Goal: Transaction & Acquisition: Download file/media

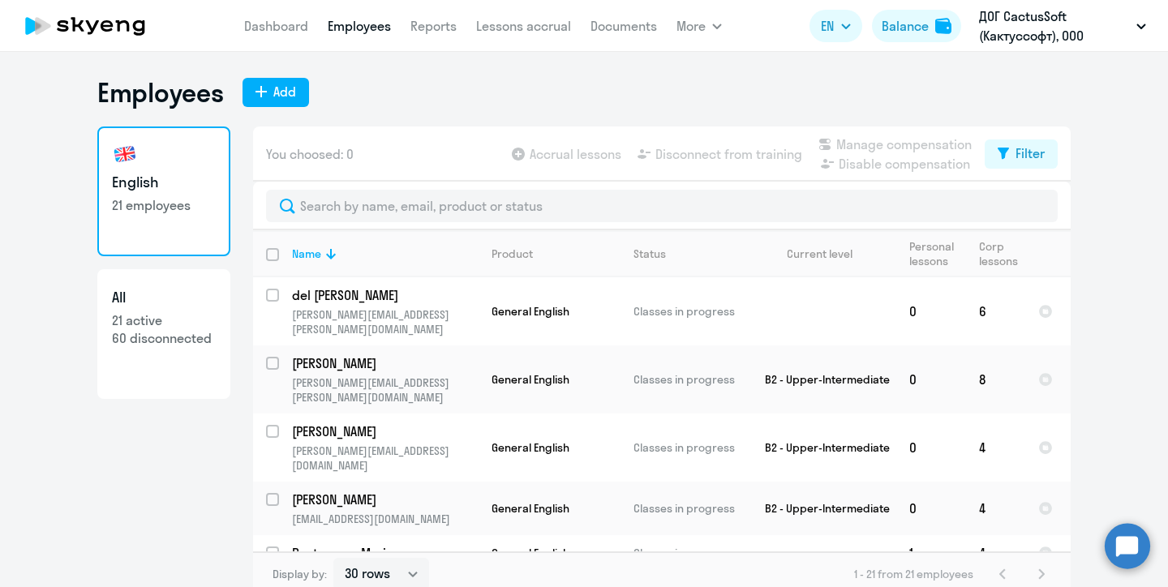
select select "30"
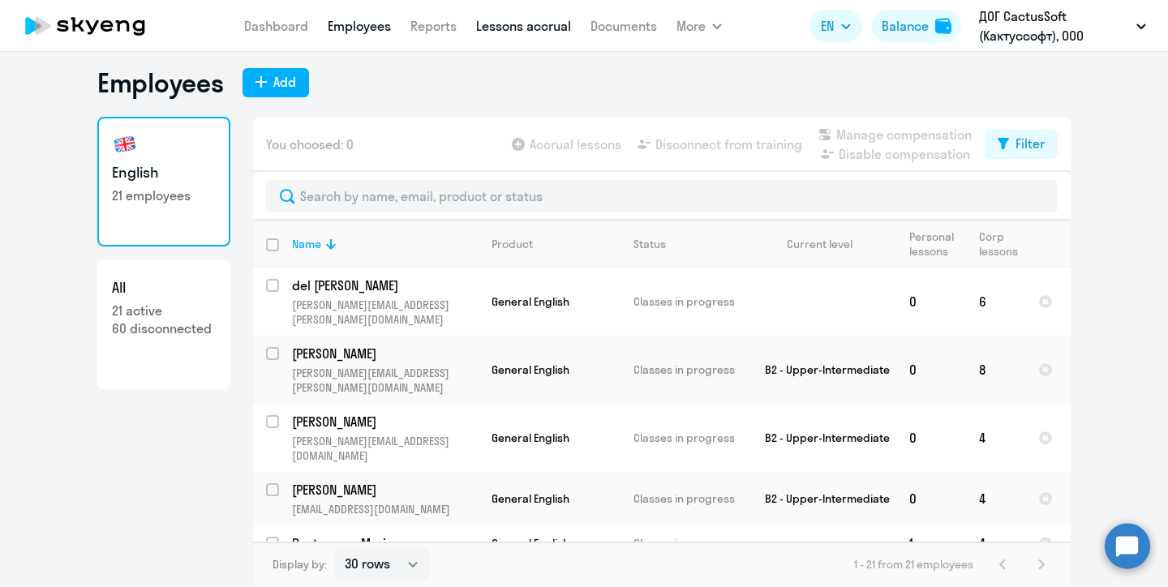
click at [522, 28] on link "Lessons accrual" at bounding box center [523, 26] width 95 height 16
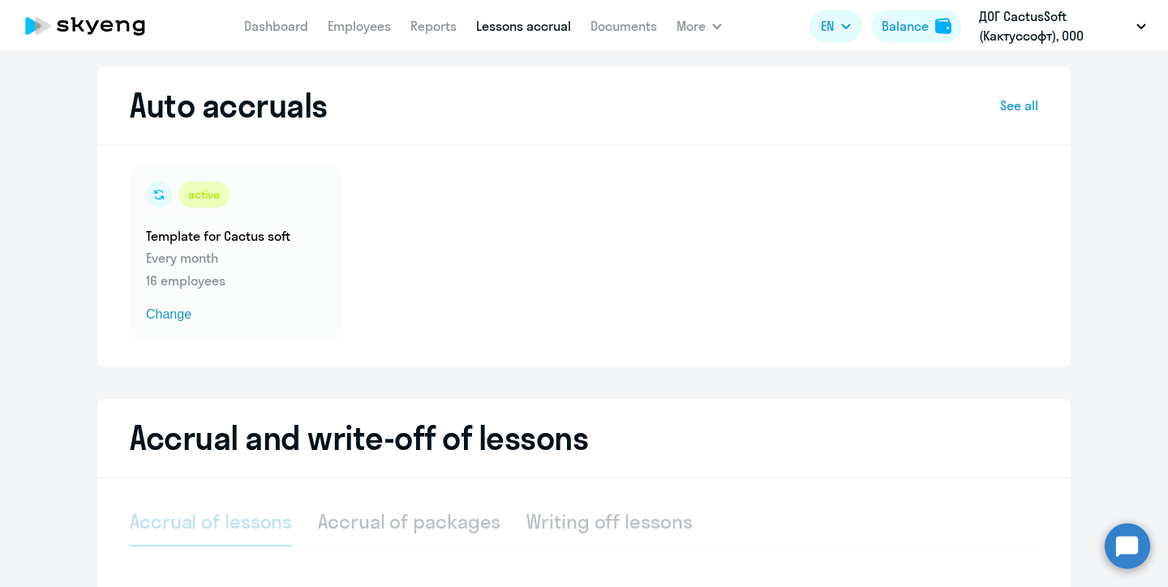
select select "10"
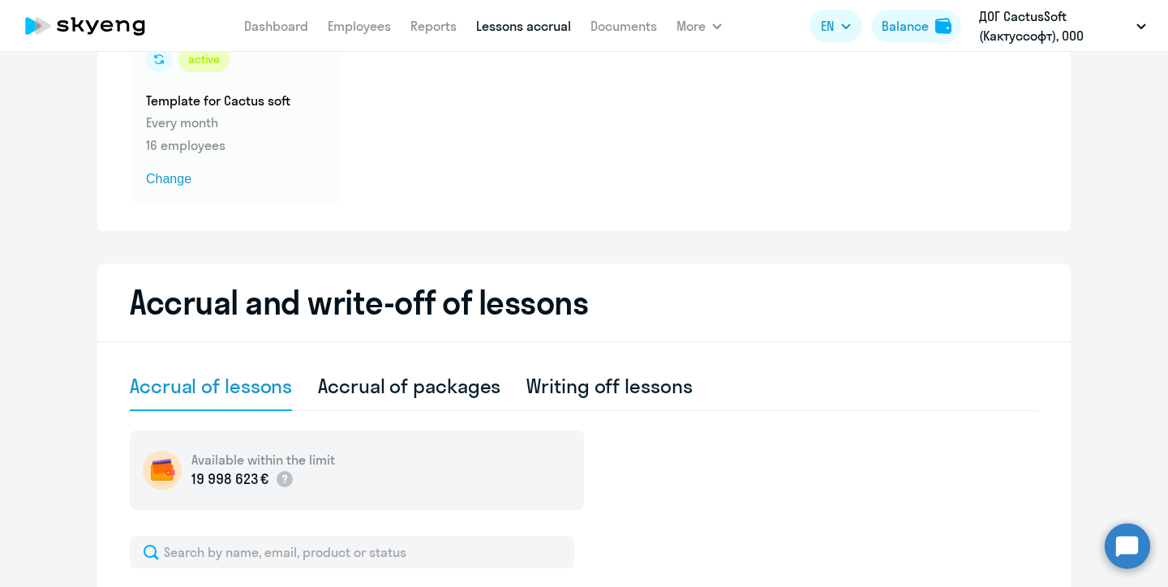
scroll to position [151, 0]
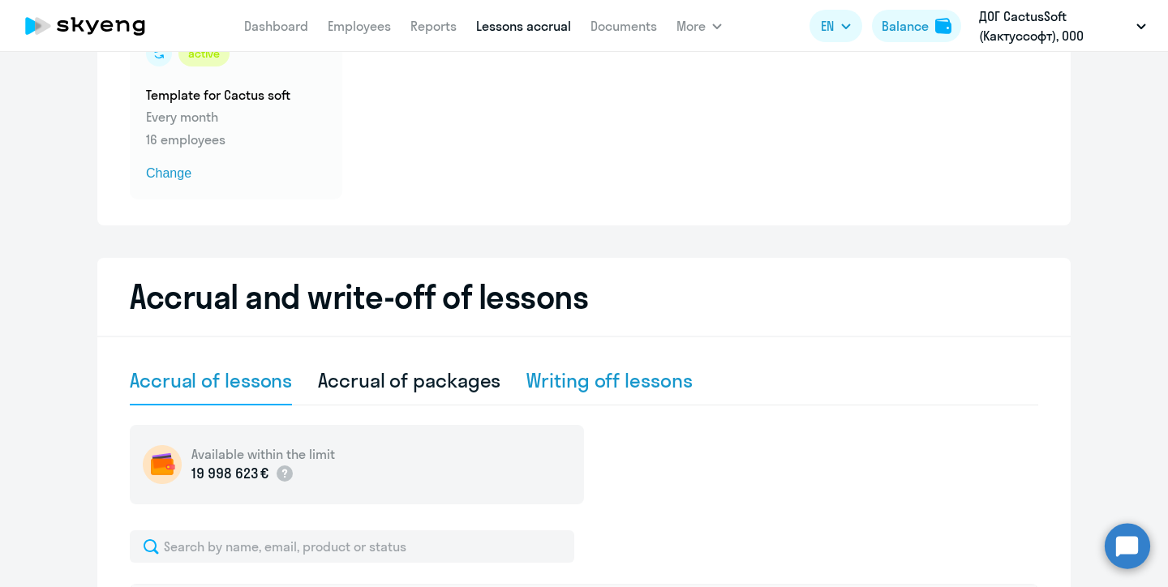
click at [599, 383] on div "Writing off lessons" at bounding box center [608, 380] width 165 height 26
select select "10"
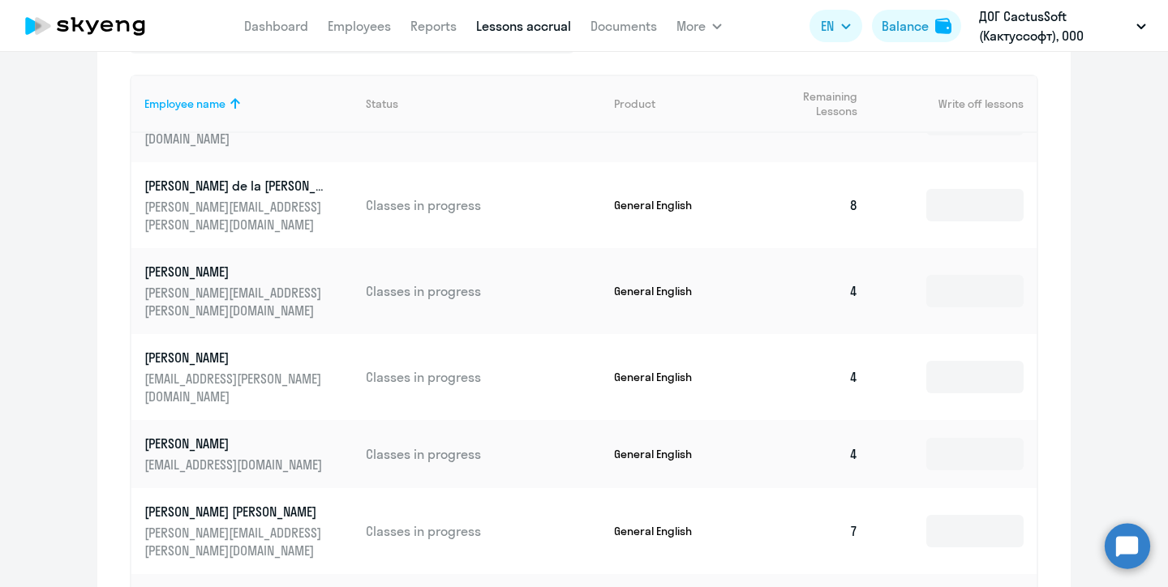
scroll to position [143, 0]
click at [946, 275] on input at bounding box center [974, 291] width 97 height 32
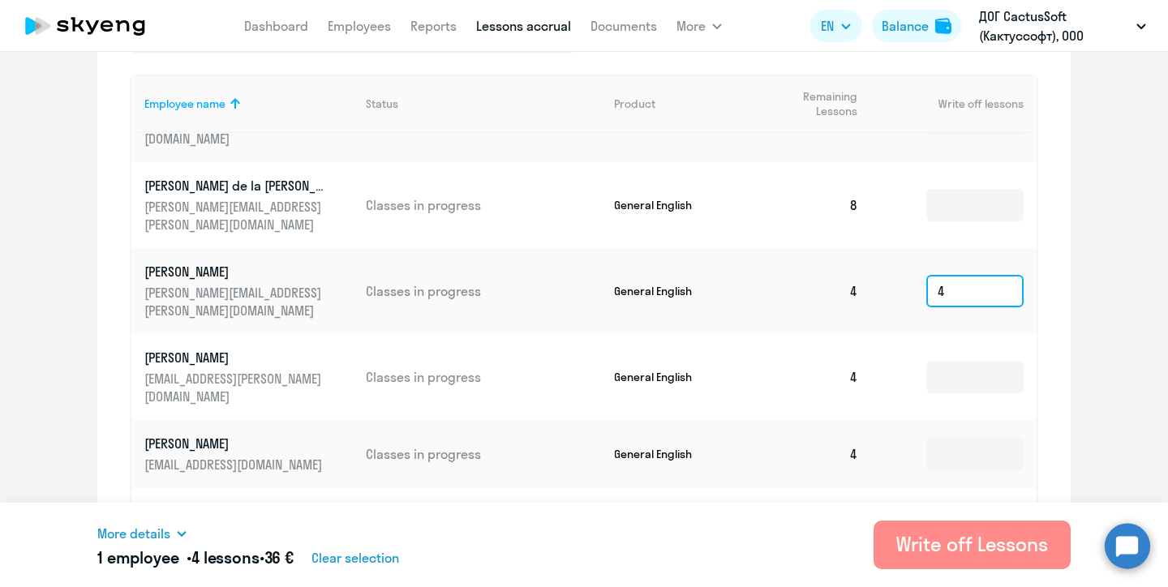
type input "4"
click at [970, 545] on div "Write off Lessons" at bounding box center [972, 544] width 152 height 26
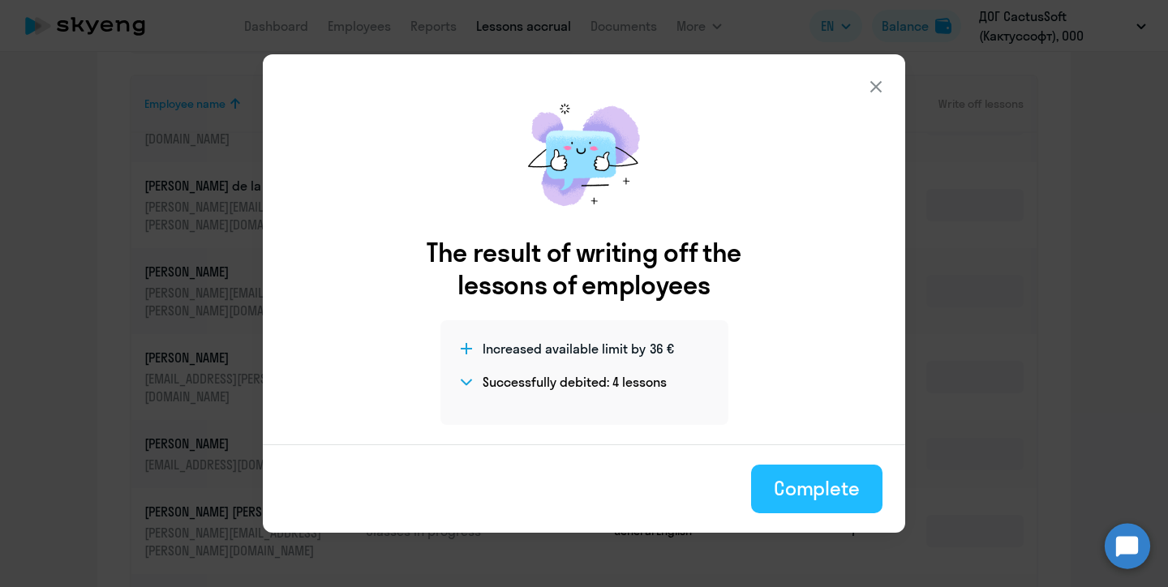
click at [817, 487] on div "Complete" at bounding box center [817, 488] width 86 height 26
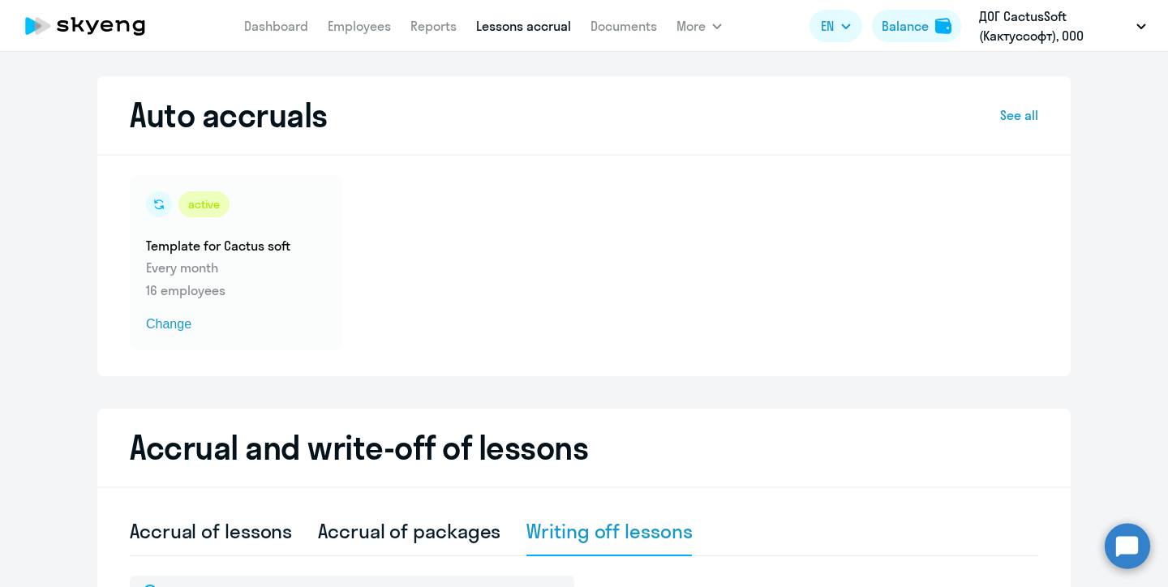
scroll to position [0, 0]
click at [414, 24] on link "Reports" at bounding box center [433, 26] width 46 height 16
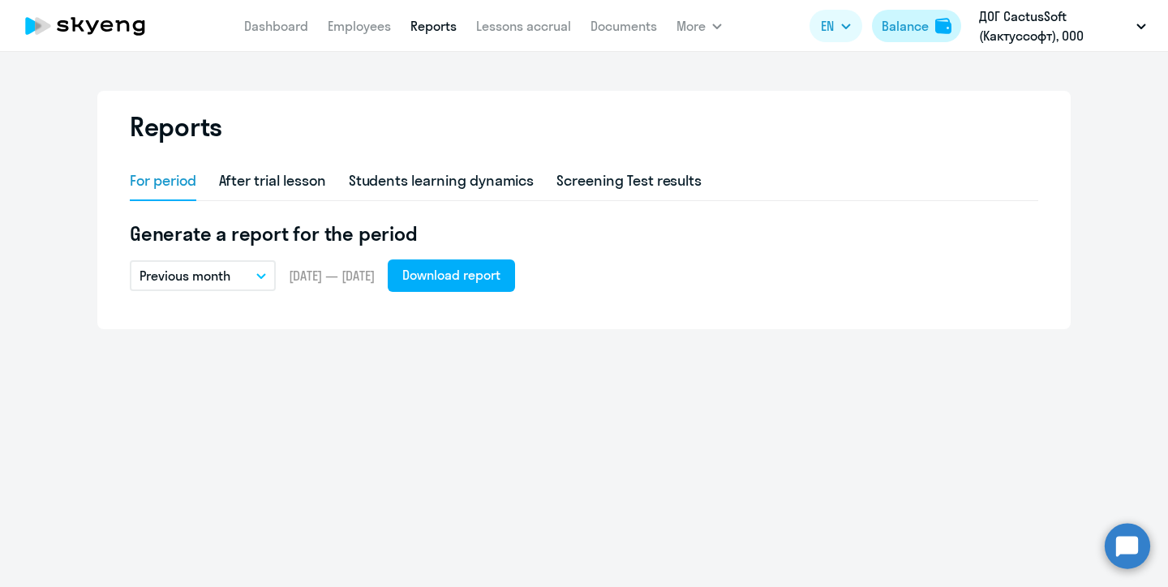
click at [900, 27] on div "Balance" at bounding box center [904, 25] width 47 height 19
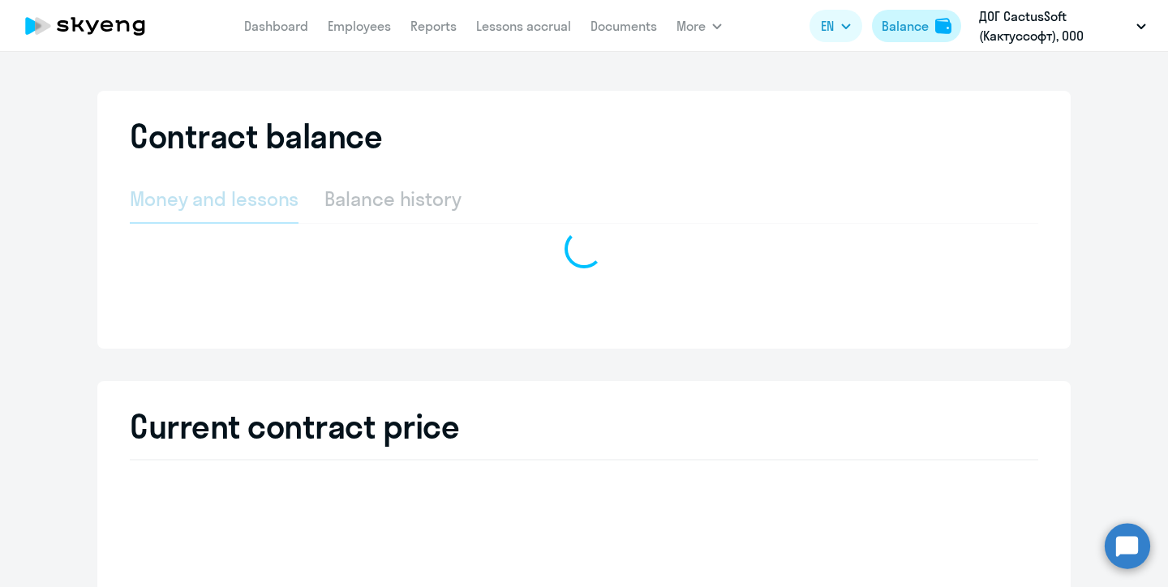
select select "english_adult_not_native_speaker"
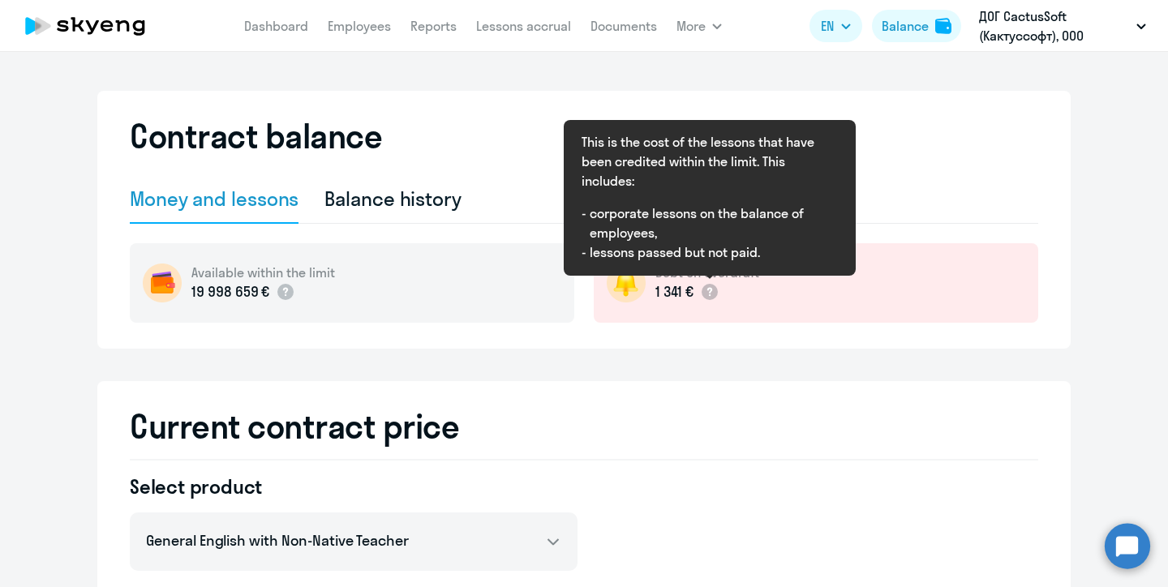
select select "english_adult_not_native_speaker"
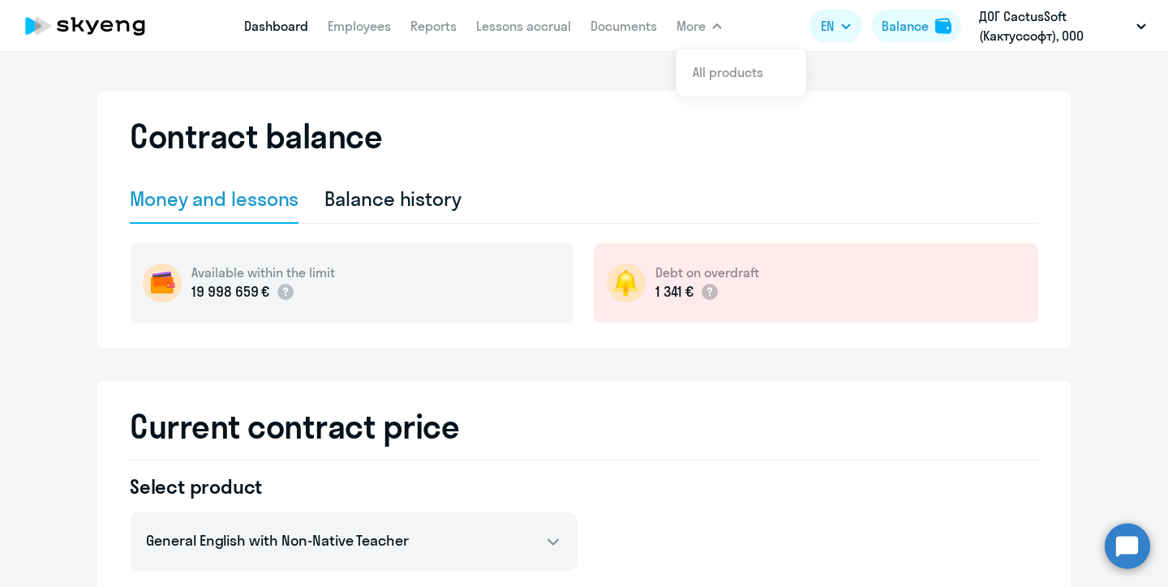
click at [265, 26] on link "Dashboard" at bounding box center [276, 26] width 64 height 16
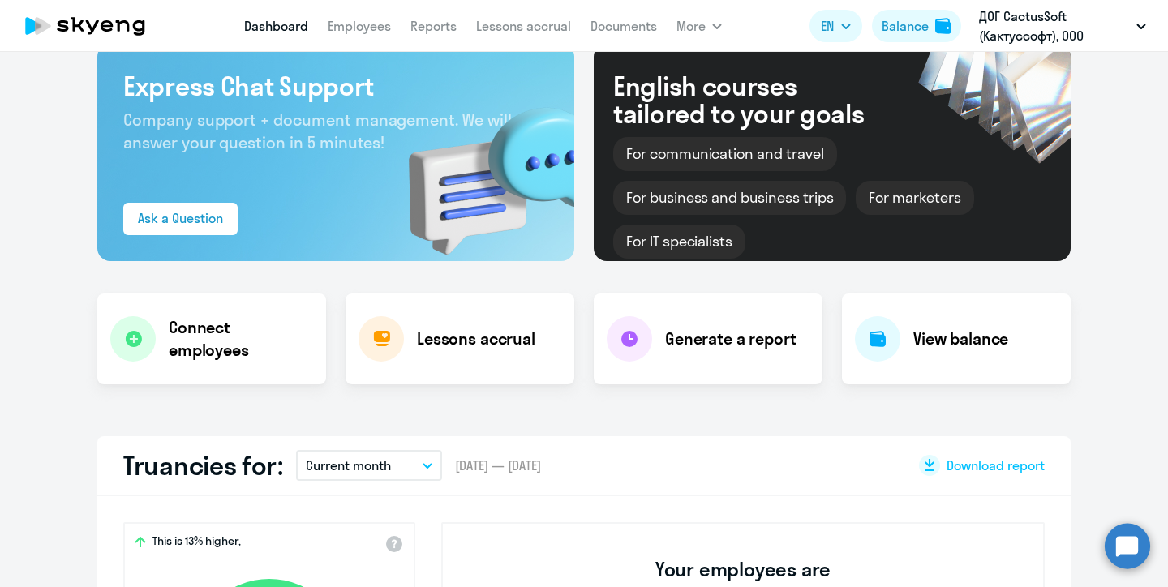
scroll to position [34, 0]
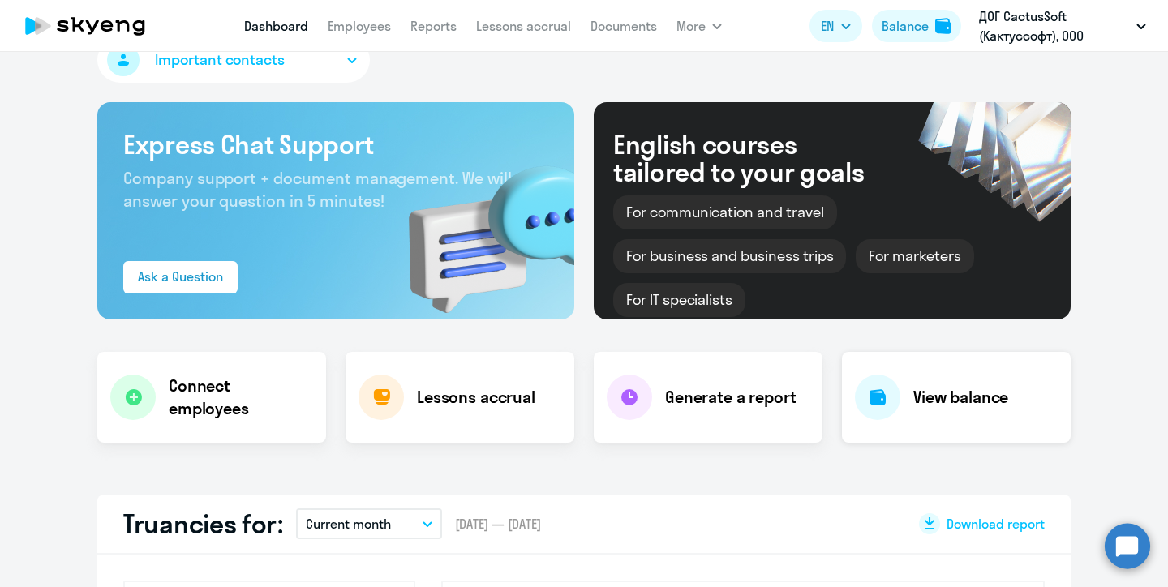
click at [943, 401] on h4 "View balance" at bounding box center [960, 397] width 95 height 23
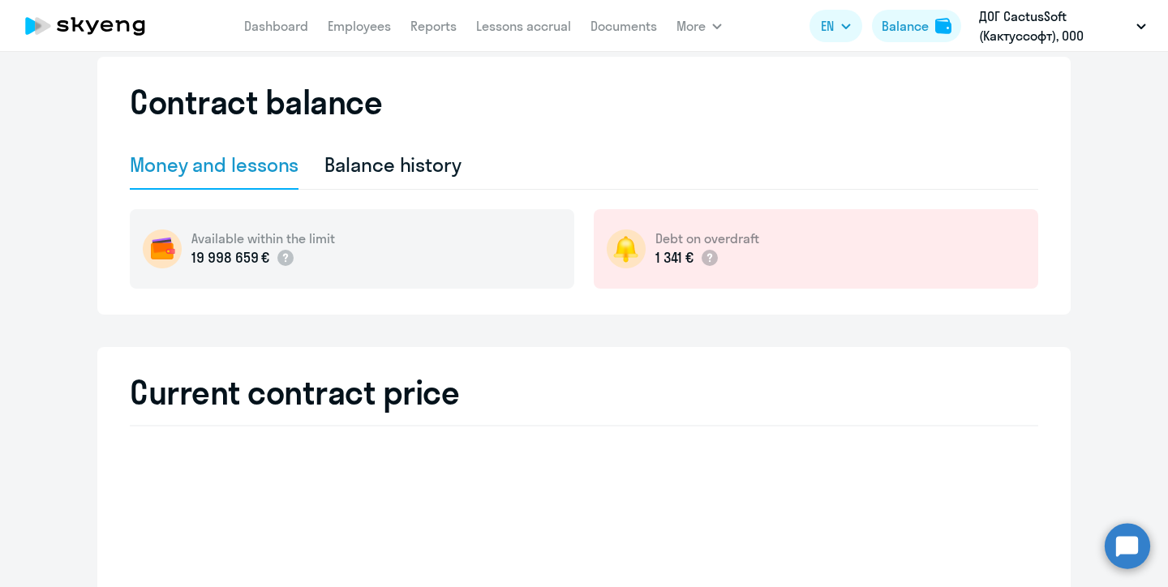
select select "english_adult_not_native_speaker"
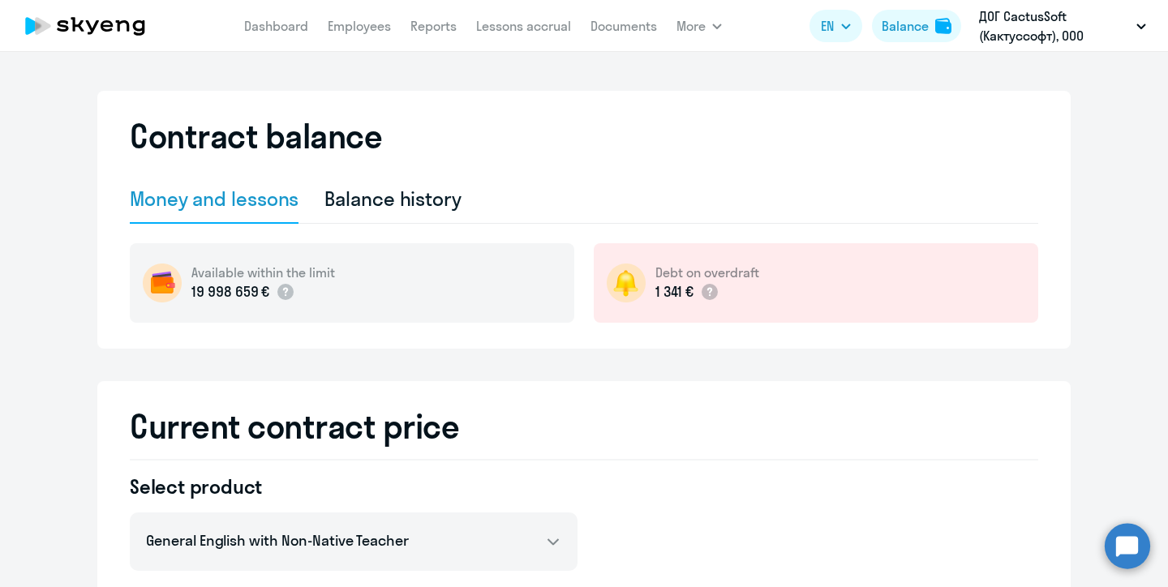
select select "english_adult_not_native_speaker"
click at [362, 24] on link "Employees" at bounding box center [359, 26] width 63 height 16
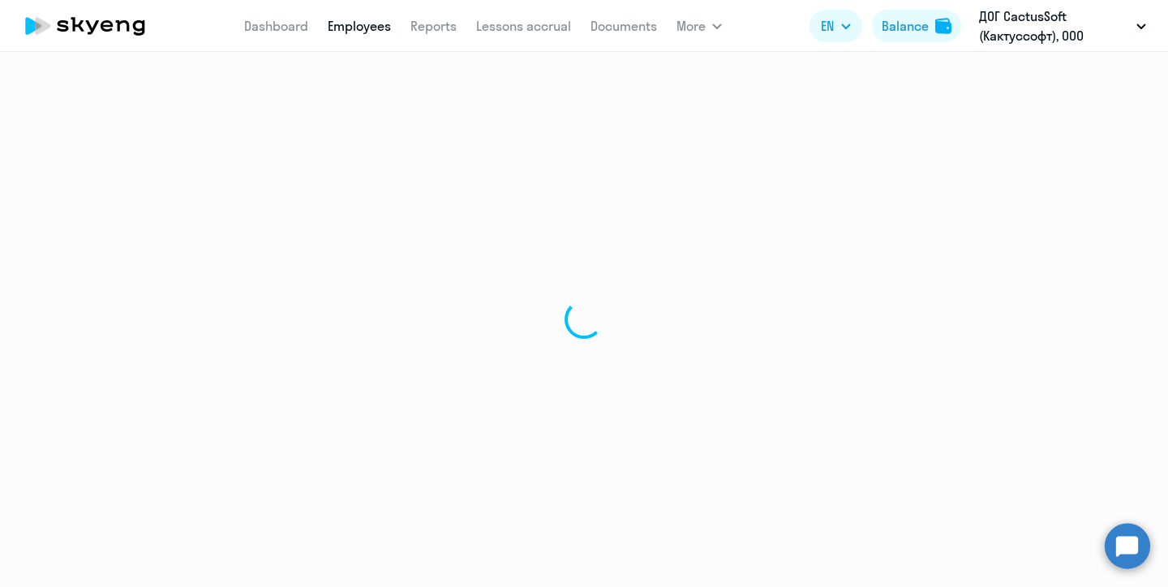
select select "30"
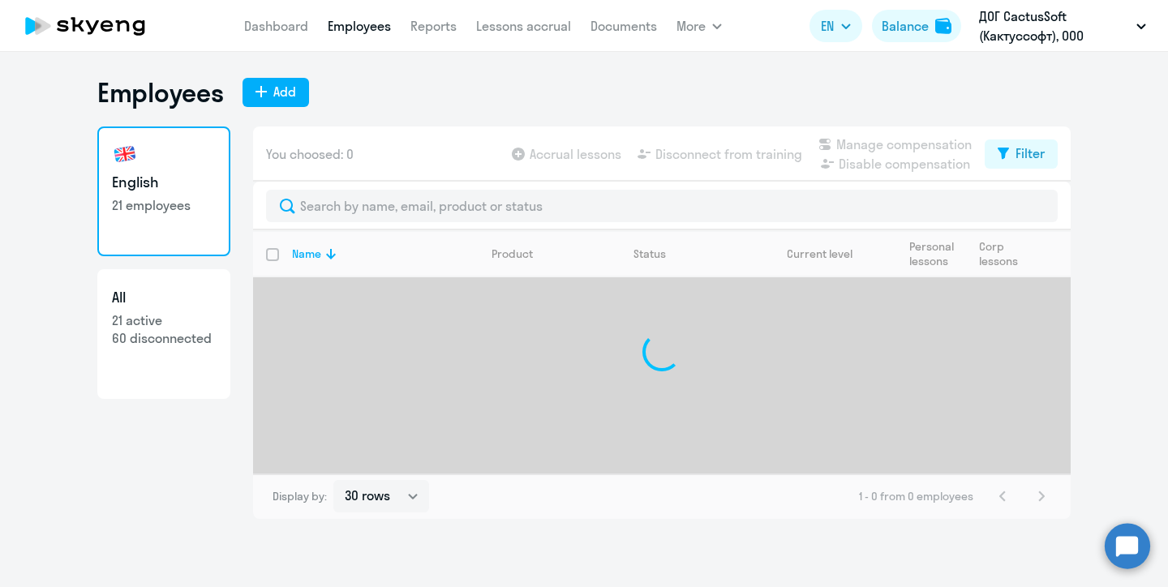
select select "30"
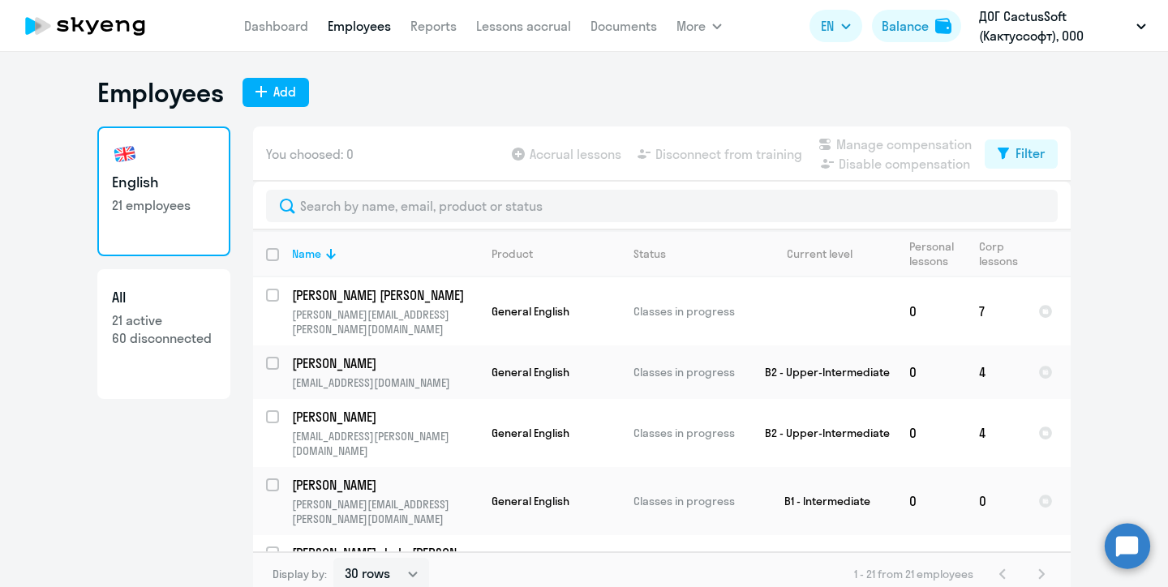
scroll to position [911, 0]
click at [532, 27] on link "Lessons accrual" at bounding box center [523, 26] width 95 height 16
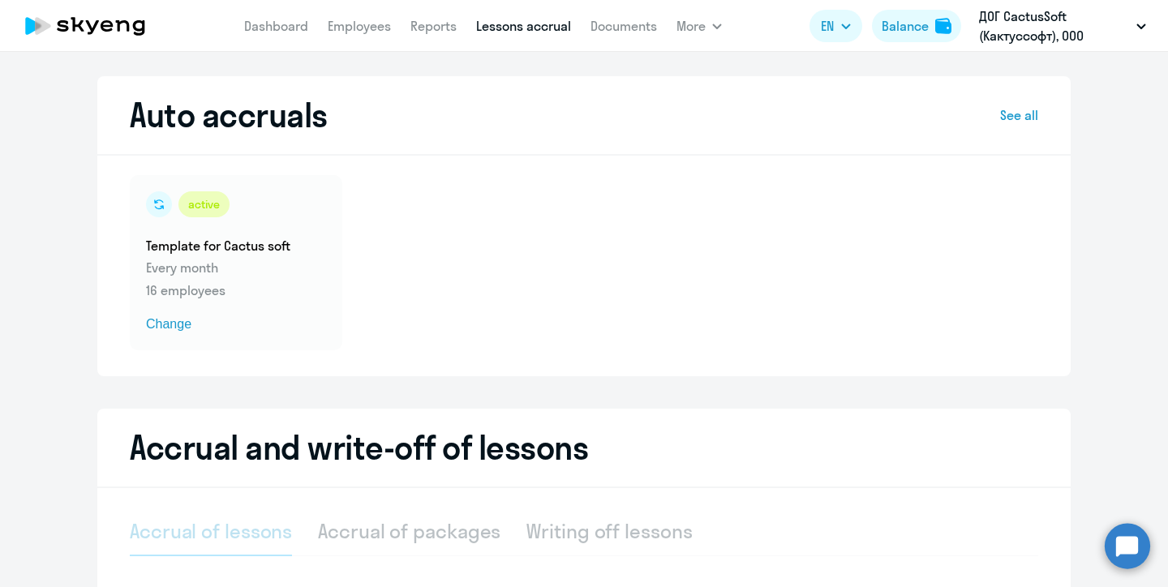
select select "10"
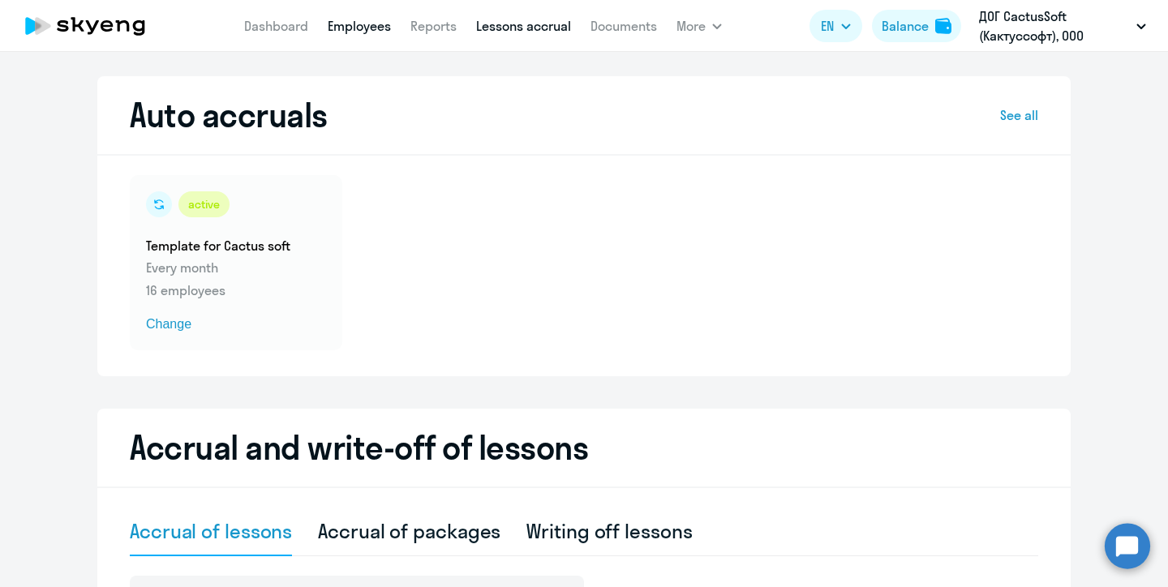
click at [352, 29] on link "Employees" at bounding box center [359, 26] width 63 height 16
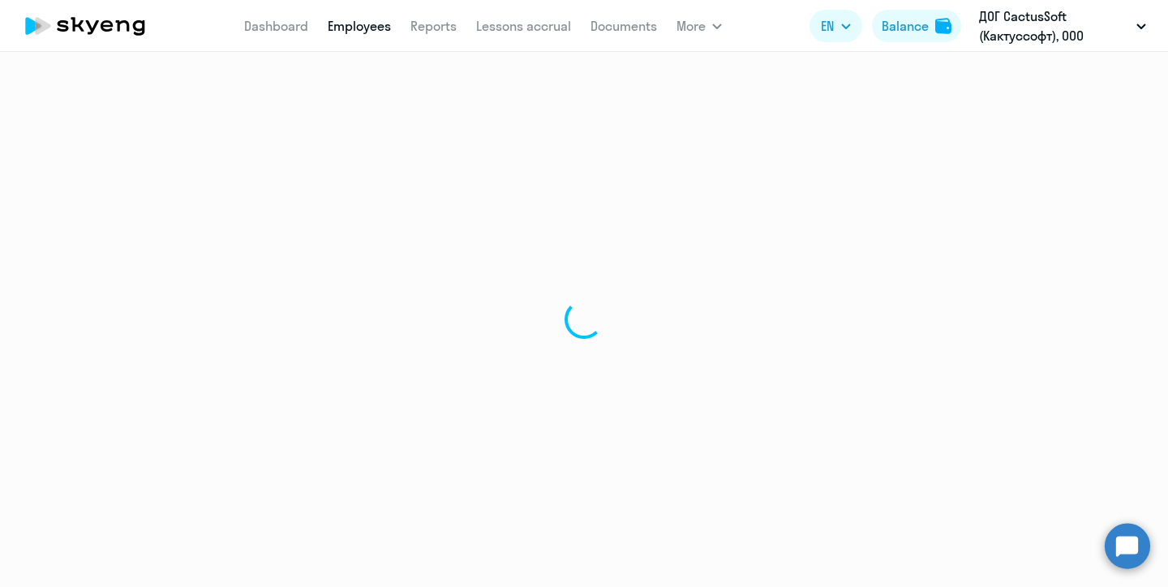
select select "30"
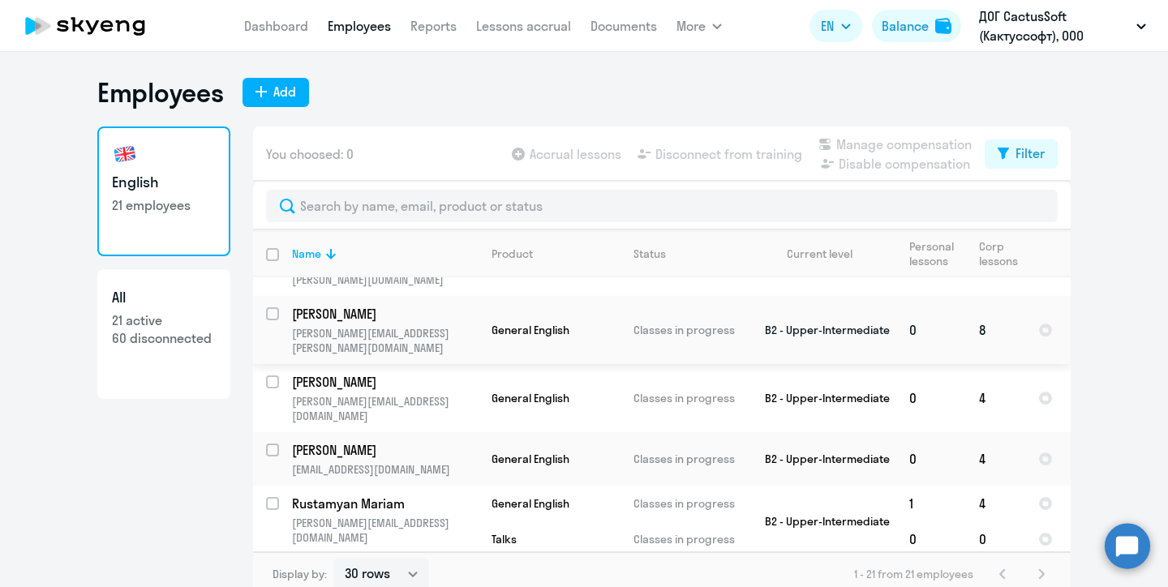
scroll to position [56, 0]
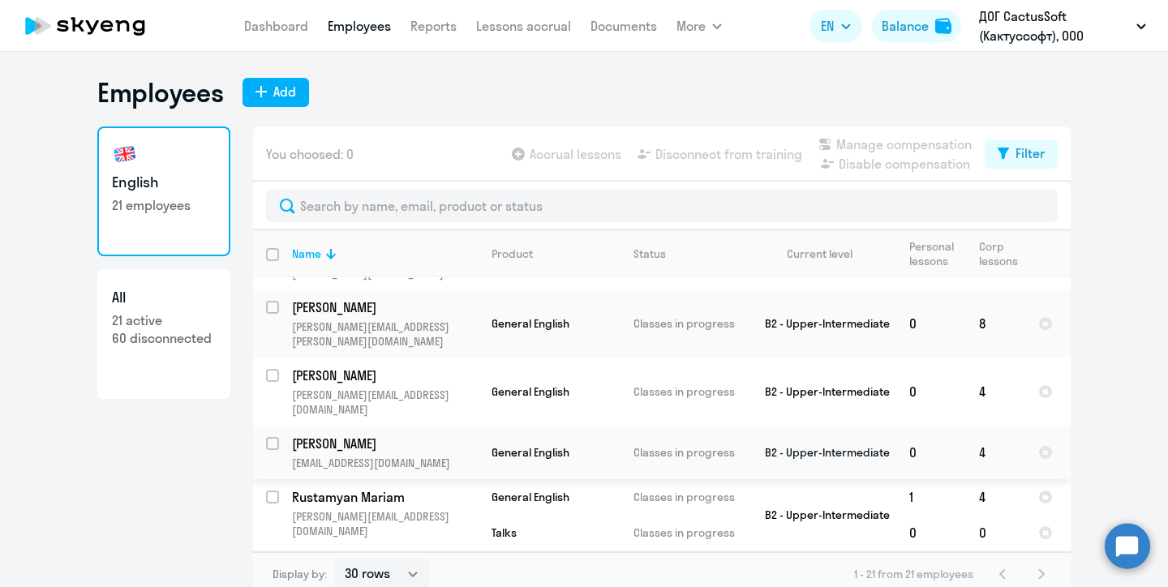
click at [352, 435] on p "Tyurin Stanislav" at bounding box center [383, 444] width 183 height 18
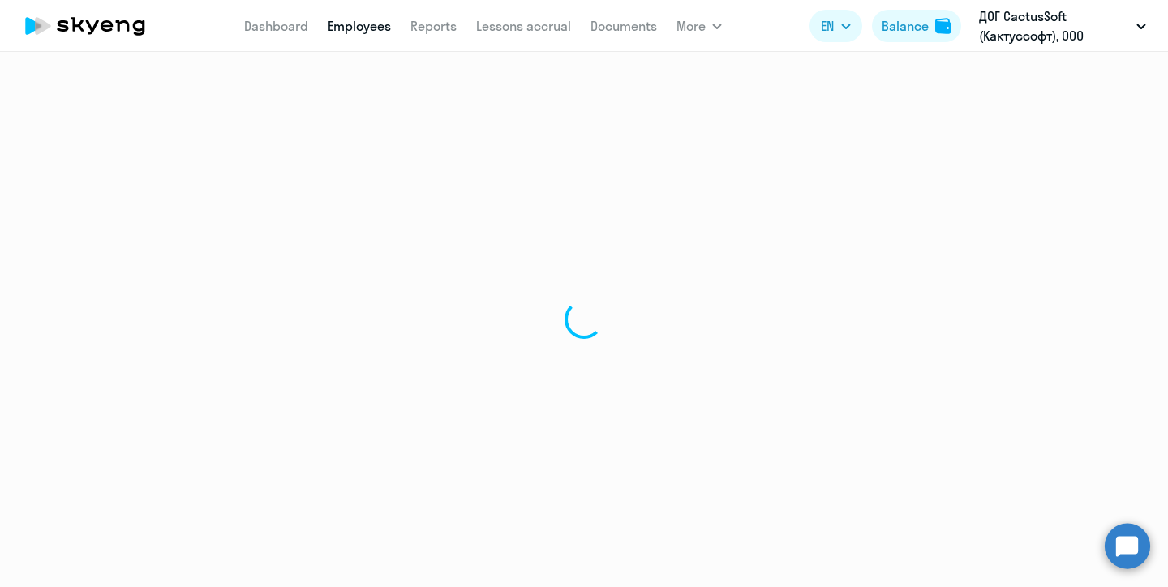
select select "english"
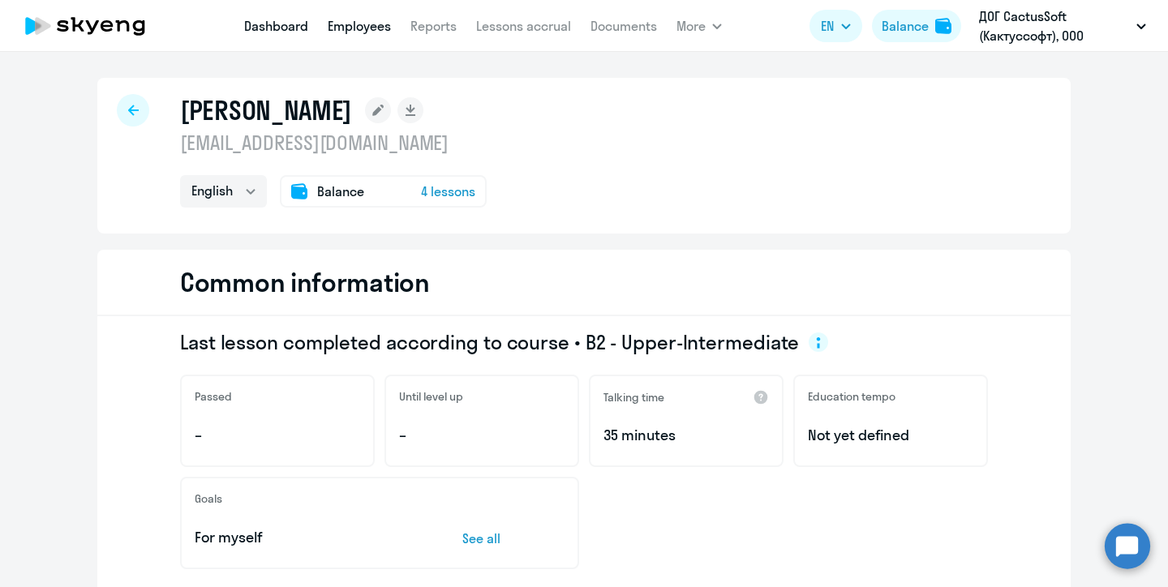
click at [283, 29] on link "Dashboard" at bounding box center [276, 26] width 64 height 16
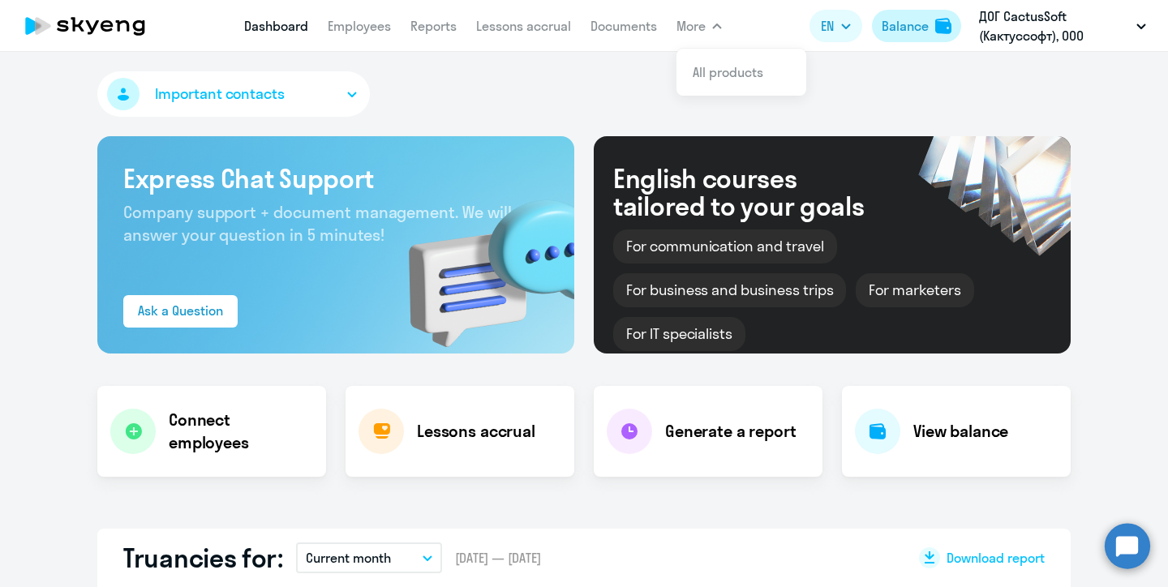
click at [919, 29] on div "Balance" at bounding box center [904, 25] width 47 height 19
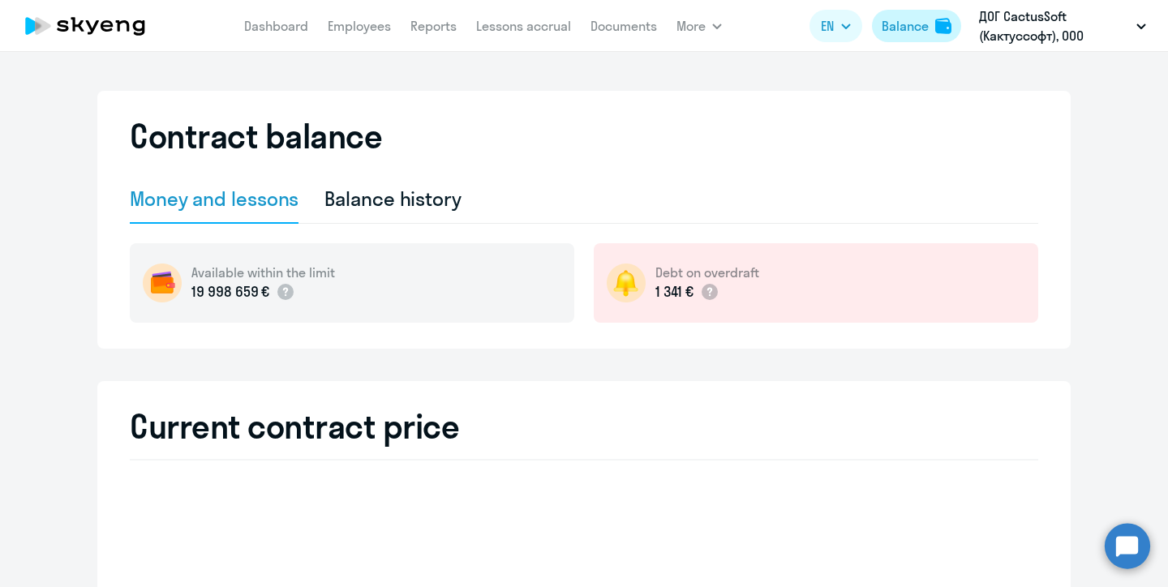
select select "english_adult_not_native_speaker"
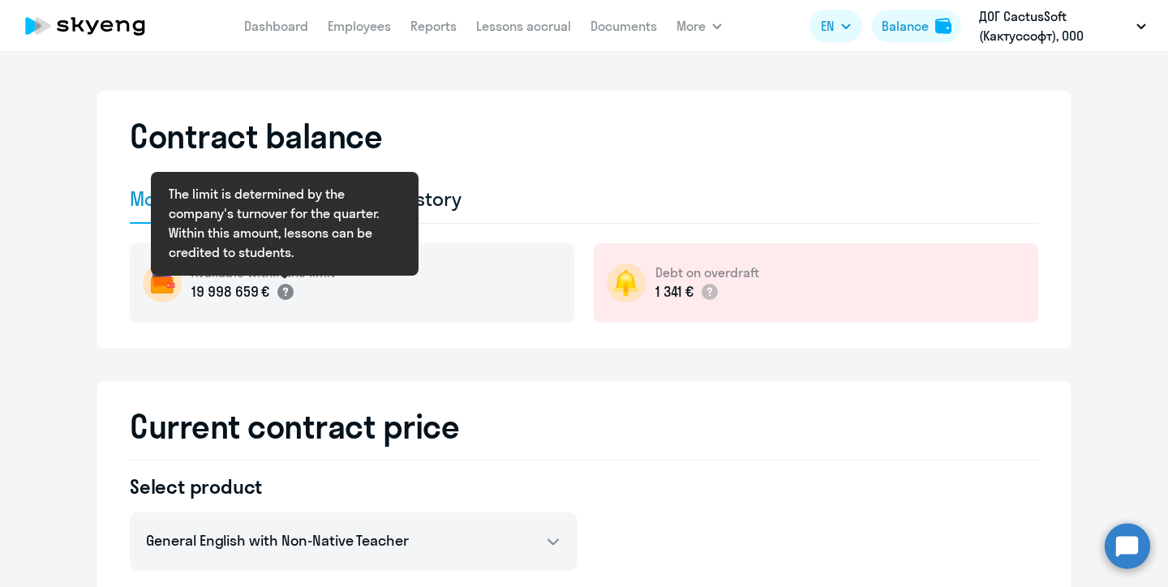
click at [282, 289] on circle at bounding box center [285, 292] width 16 height 16
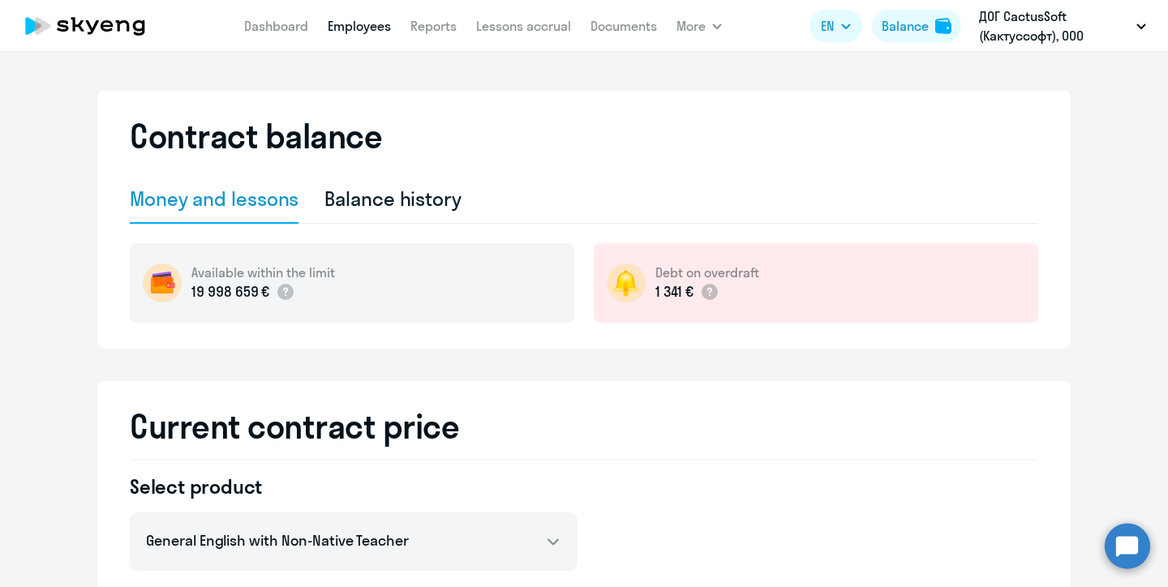
click at [357, 26] on link "Employees" at bounding box center [359, 26] width 63 height 16
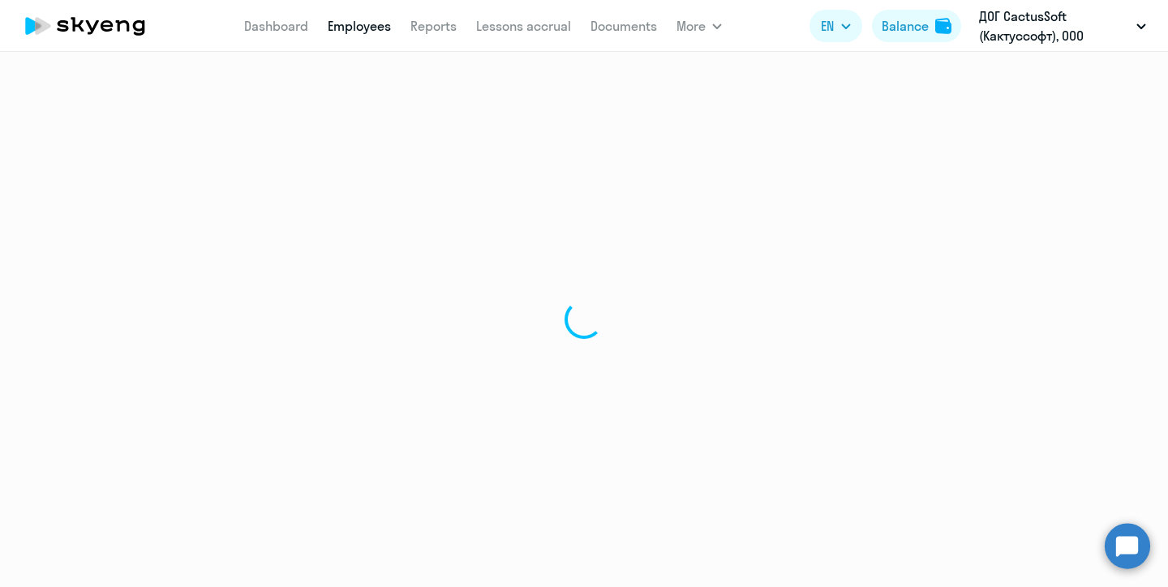
select select "30"
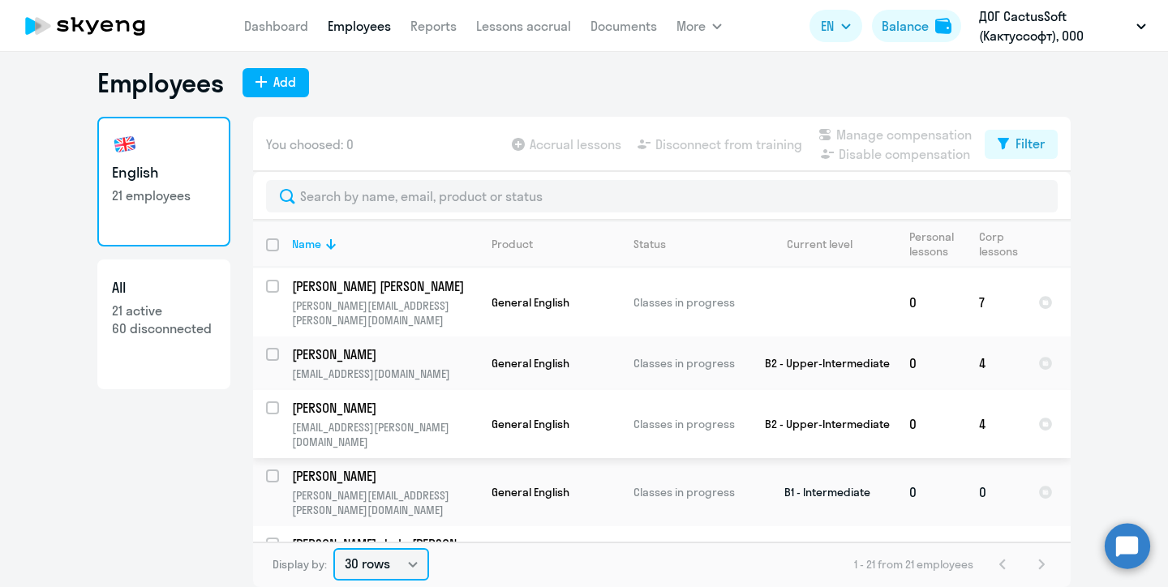
scroll to position [911, 0]
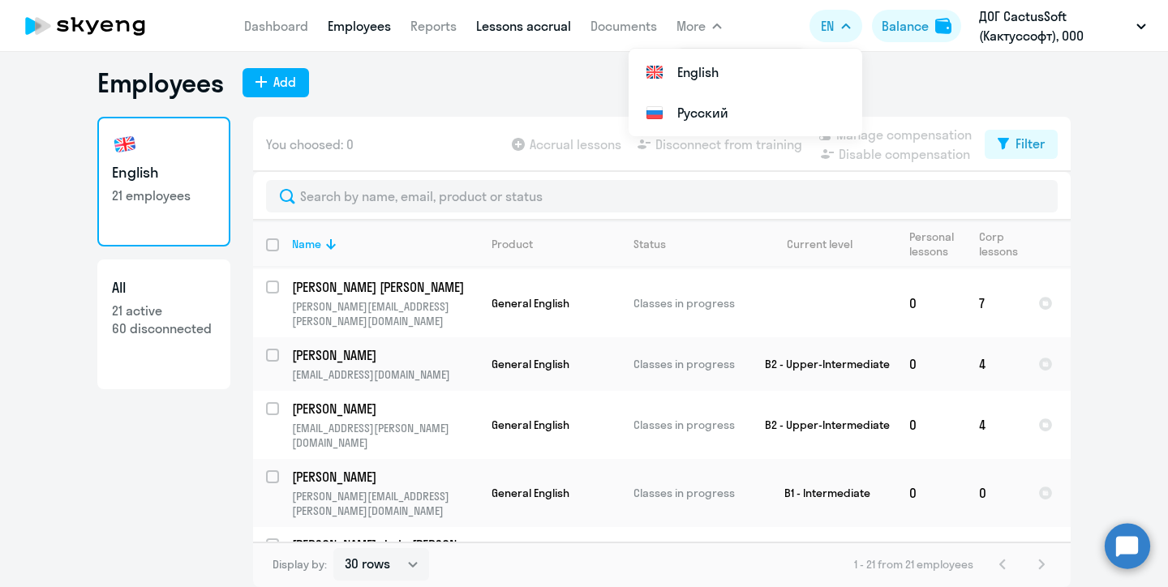
click at [529, 30] on link "Lessons accrual" at bounding box center [523, 26] width 95 height 16
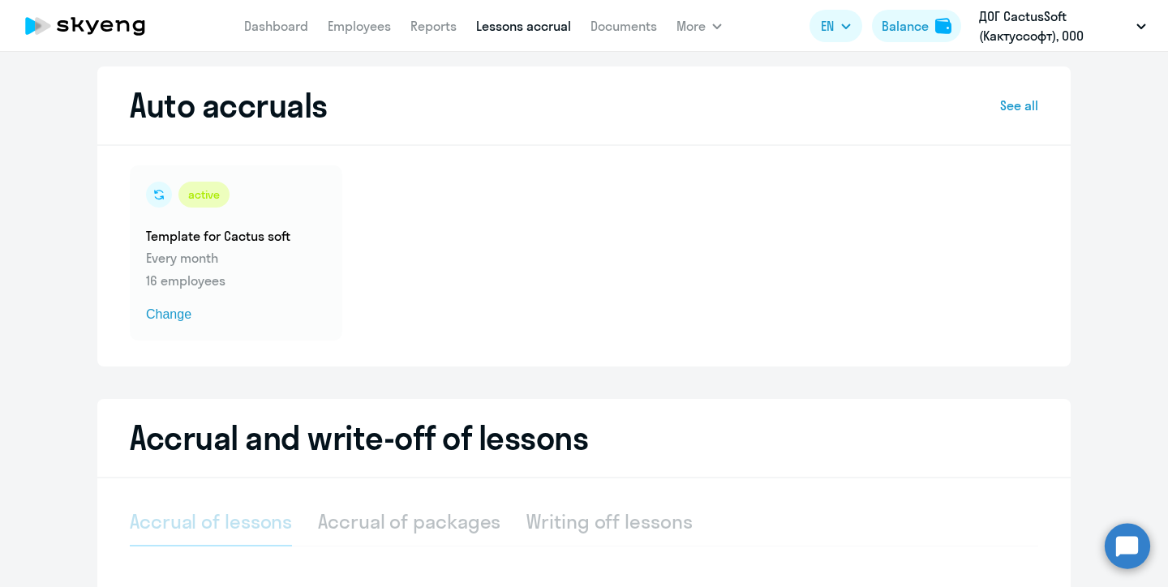
select select "10"
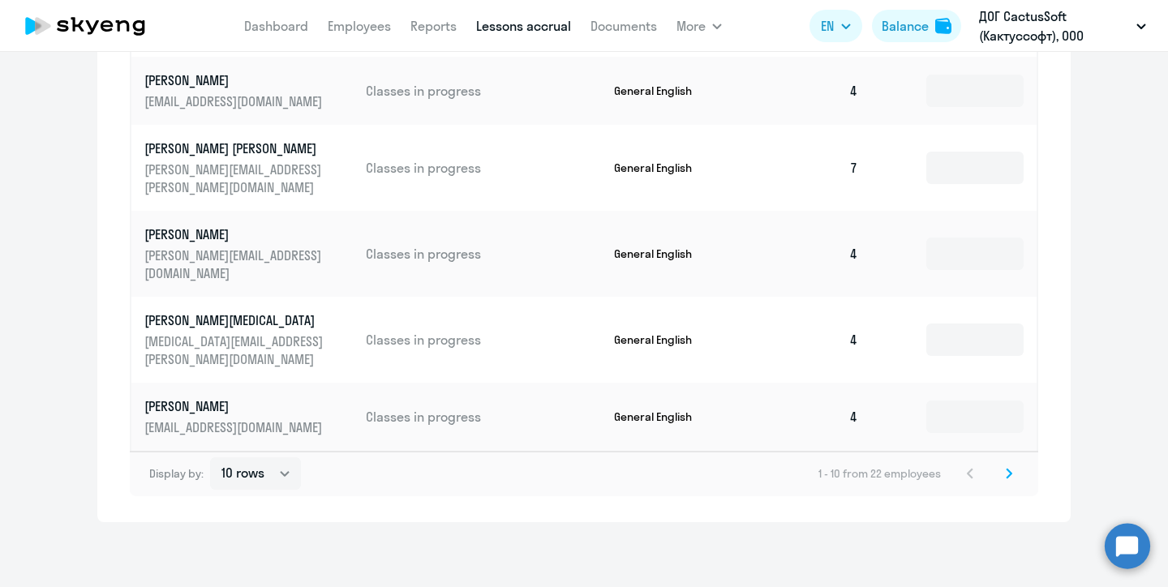
scroll to position [1023, 0]
click at [1011, 472] on icon at bounding box center [1008, 473] width 6 height 11
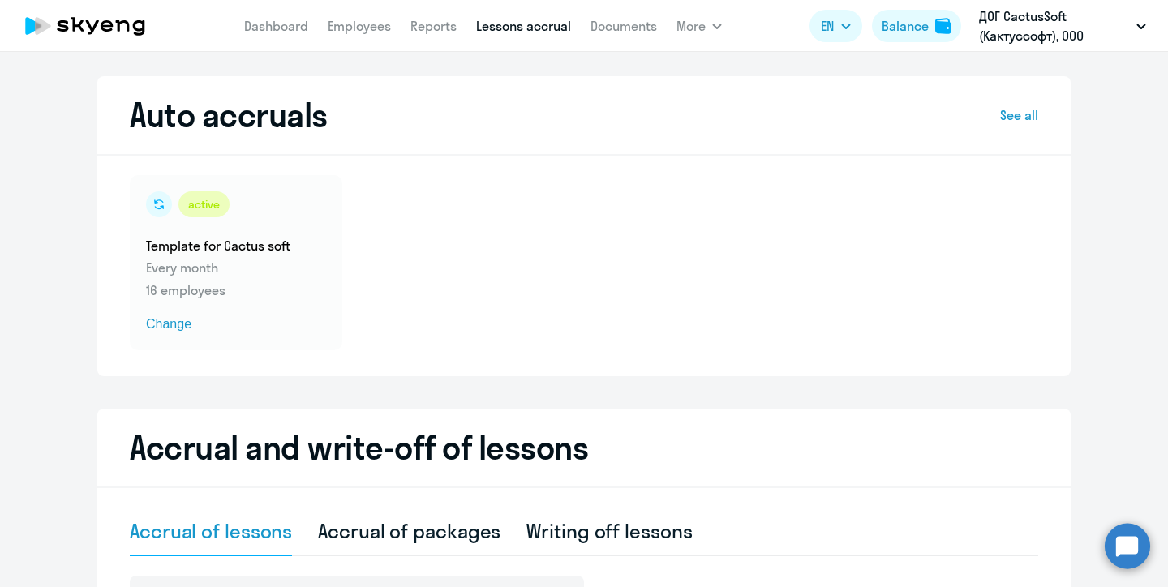
scroll to position [0, 0]
click at [353, 32] on link "Employees" at bounding box center [359, 26] width 63 height 16
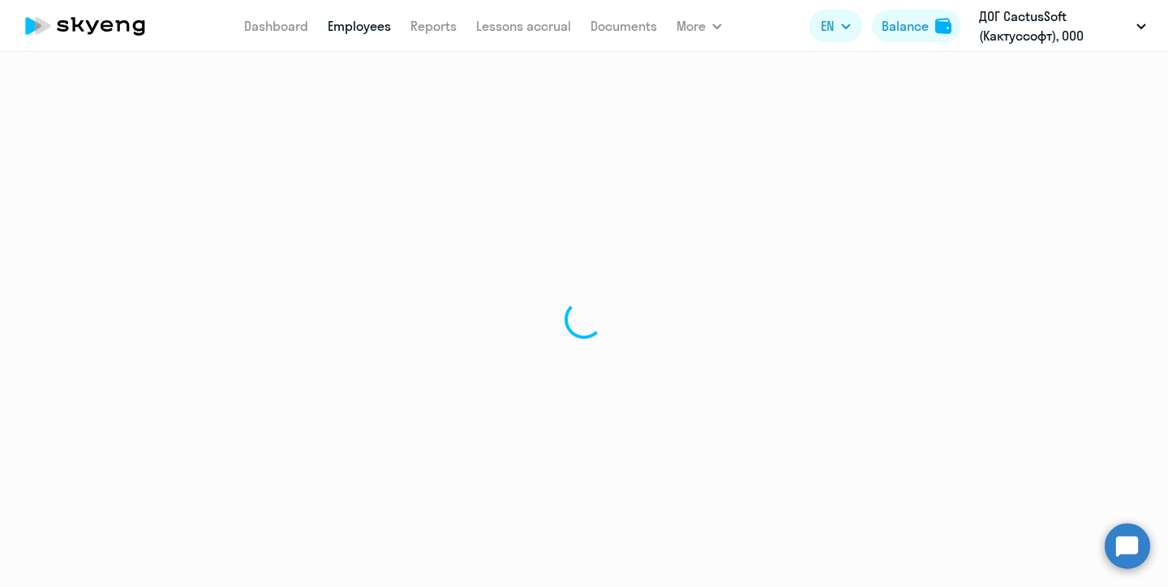
select select "30"
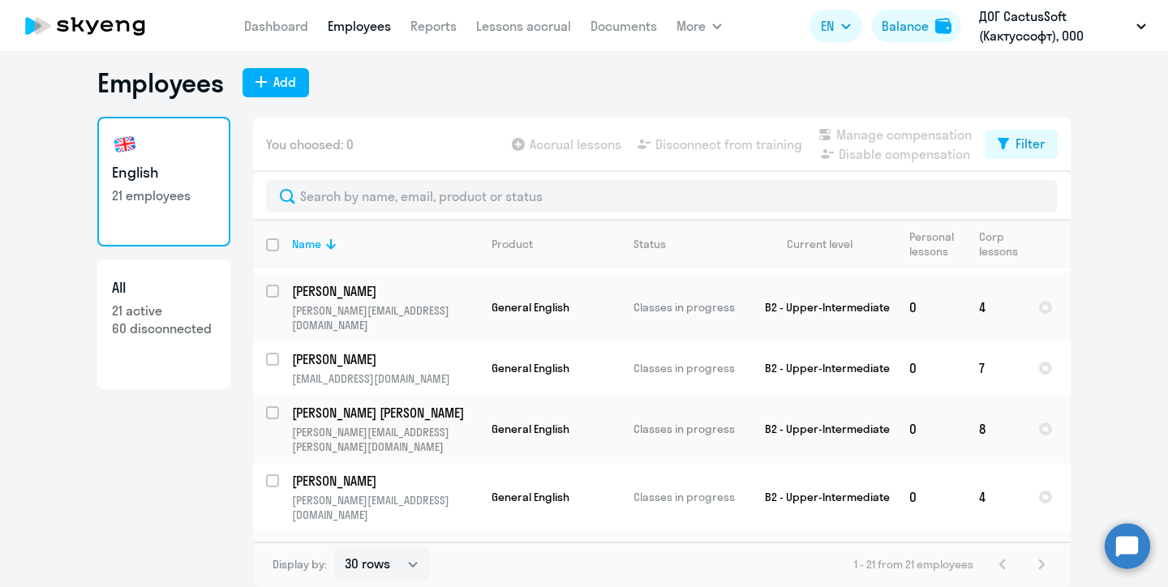
scroll to position [349, 0]
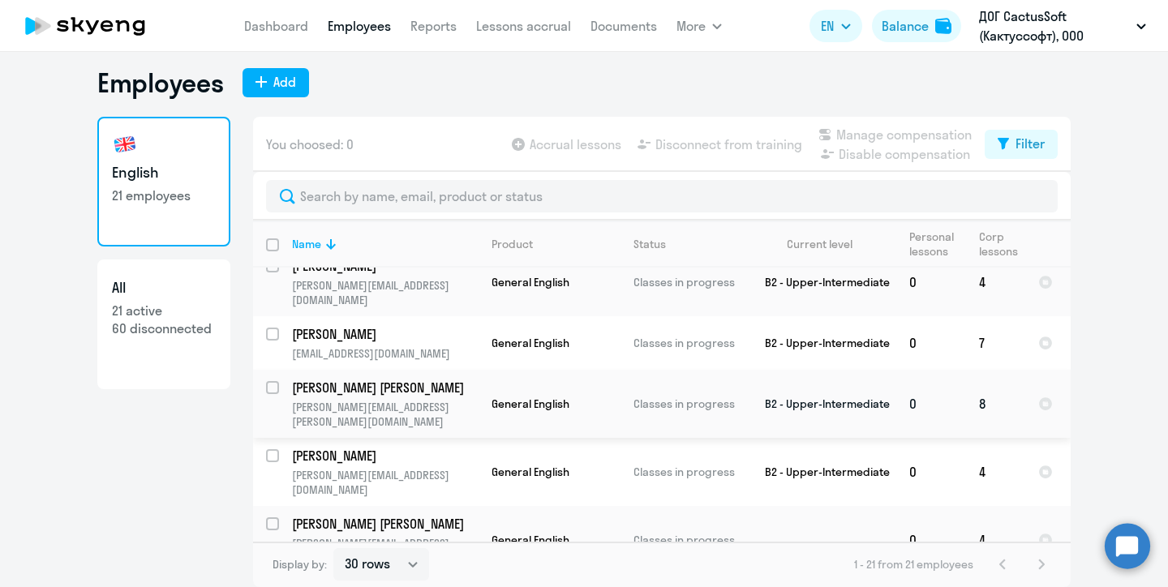
drag, startPoint x: 1069, startPoint y: 341, endPoint x: 1066, endPoint y: 366, distance: 24.4
click at [1066, 370] on td at bounding box center [1047, 404] width 45 height 68
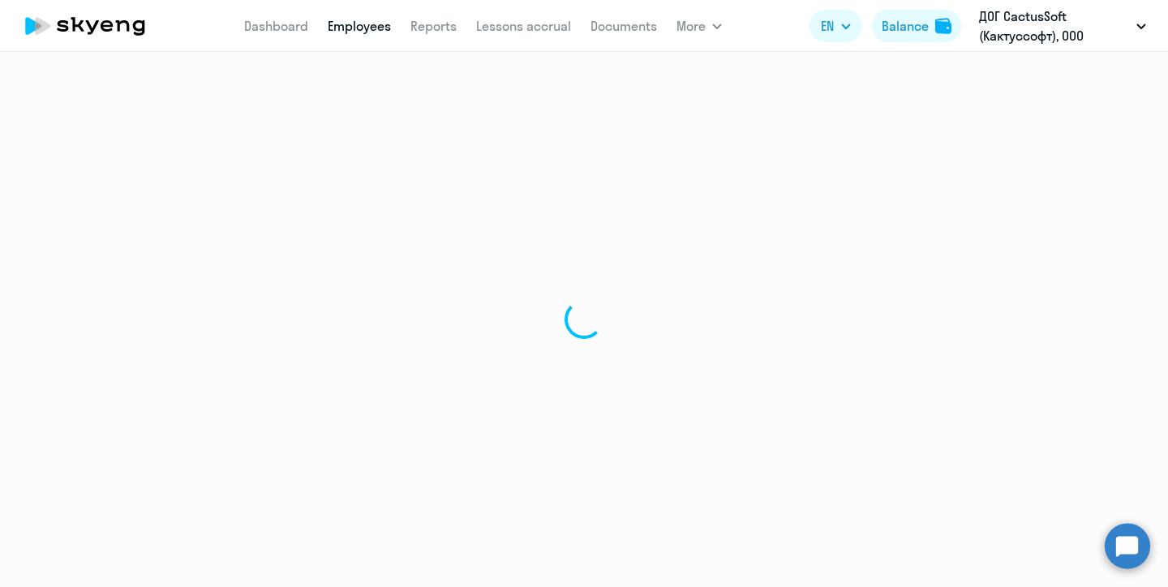
select select "english"
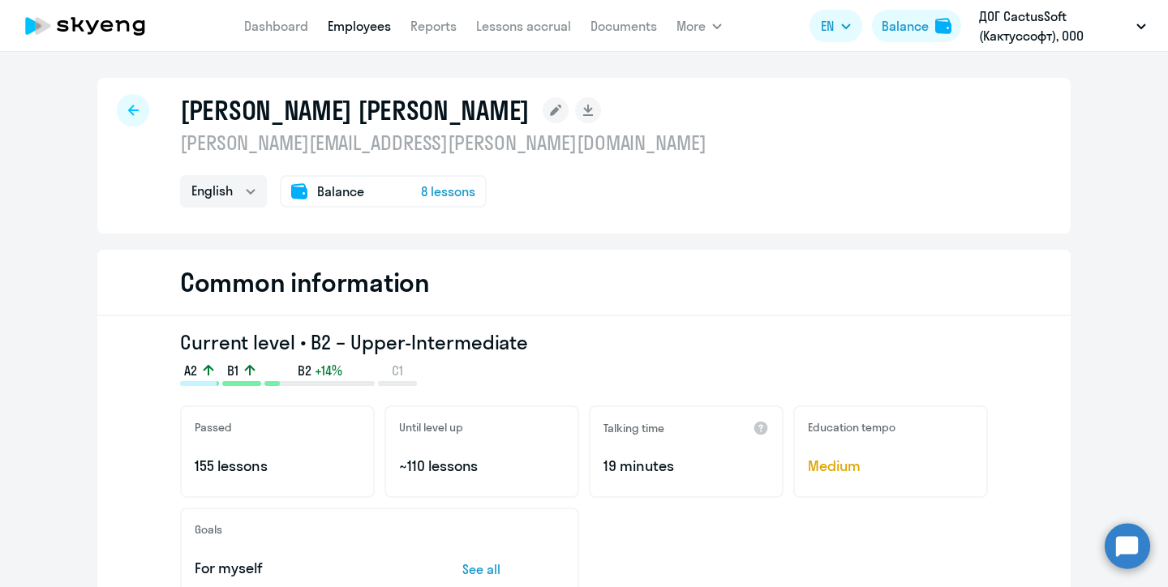
click at [132, 109] on icon at bounding box center [133, 110] width 11 height 11
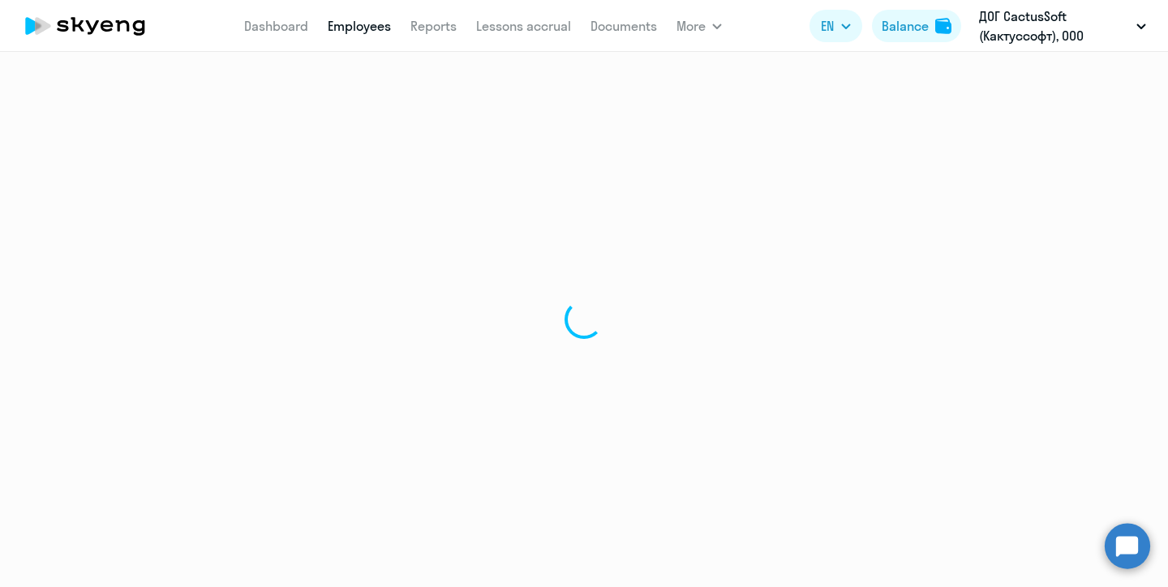
select select "30"
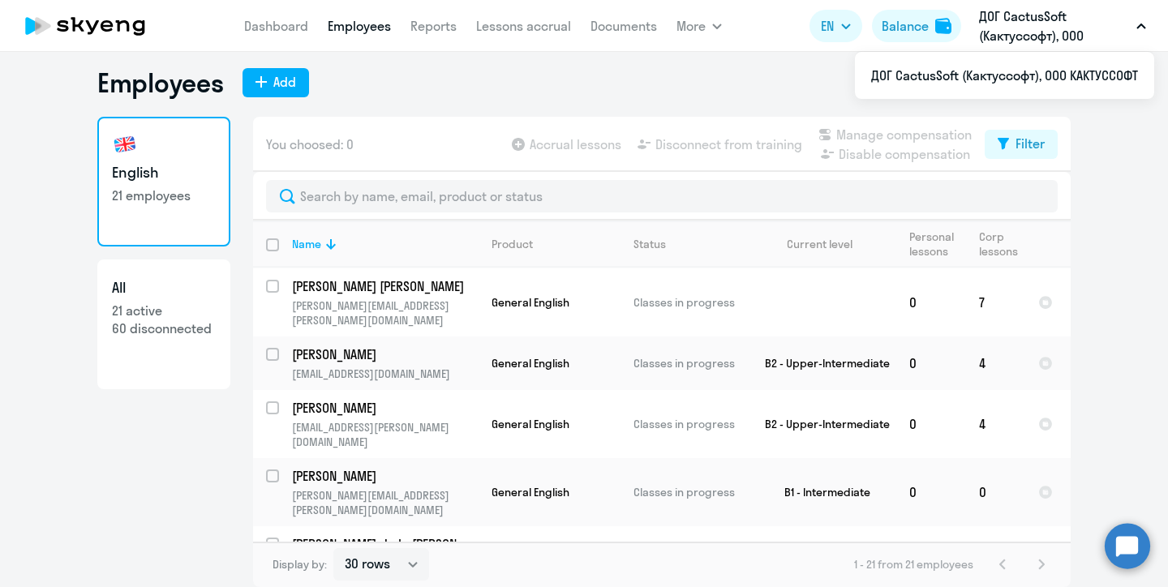
scroll to position [911, 0]
click at [530, 28] on link "Lessons accrual" at bounding box center [523, 26] width 95 height 16
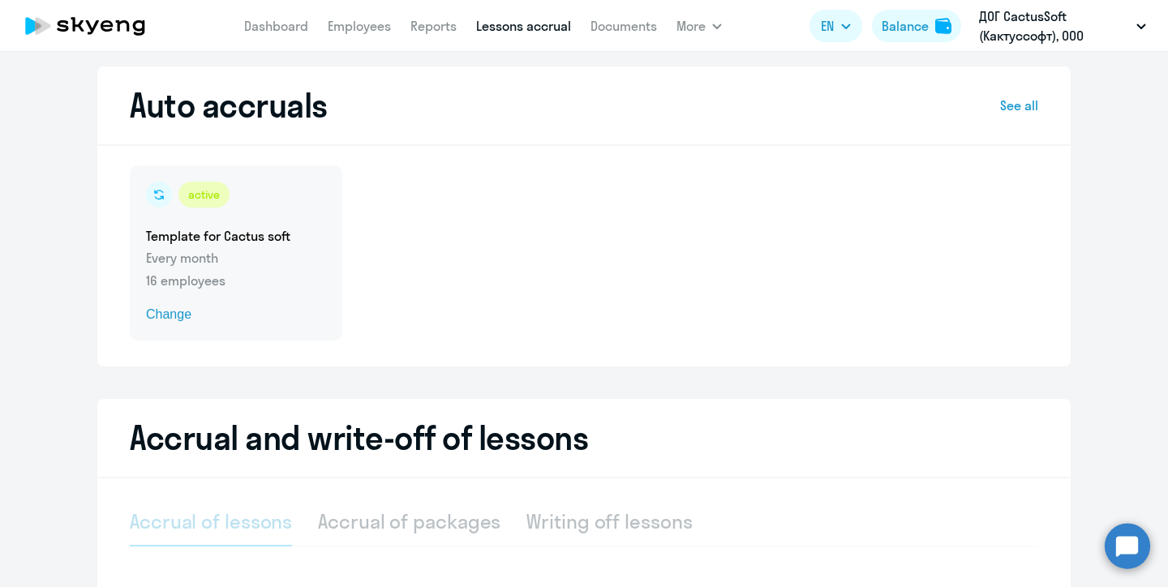
select select "10"
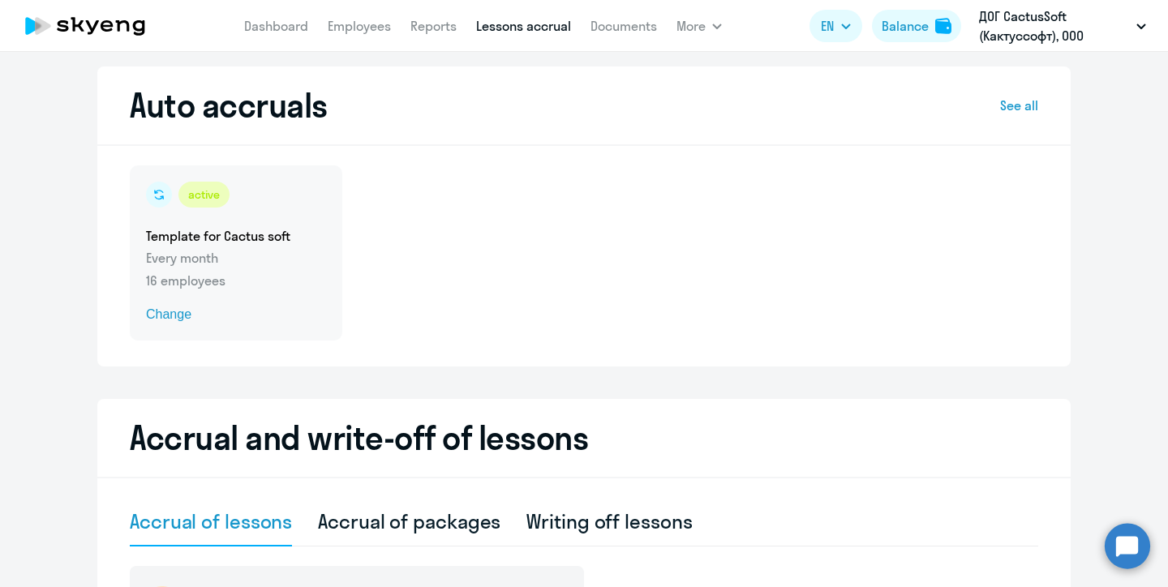
click at [217, 285] on p "16 employees" at bounding box center [236, 280] width 180 height 19
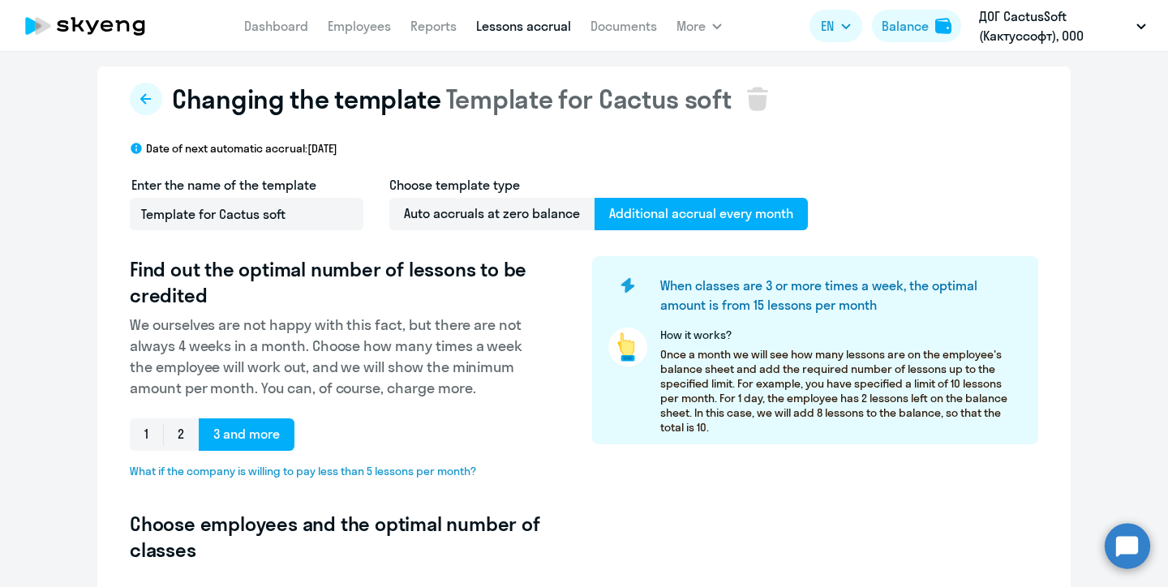
select select "10"
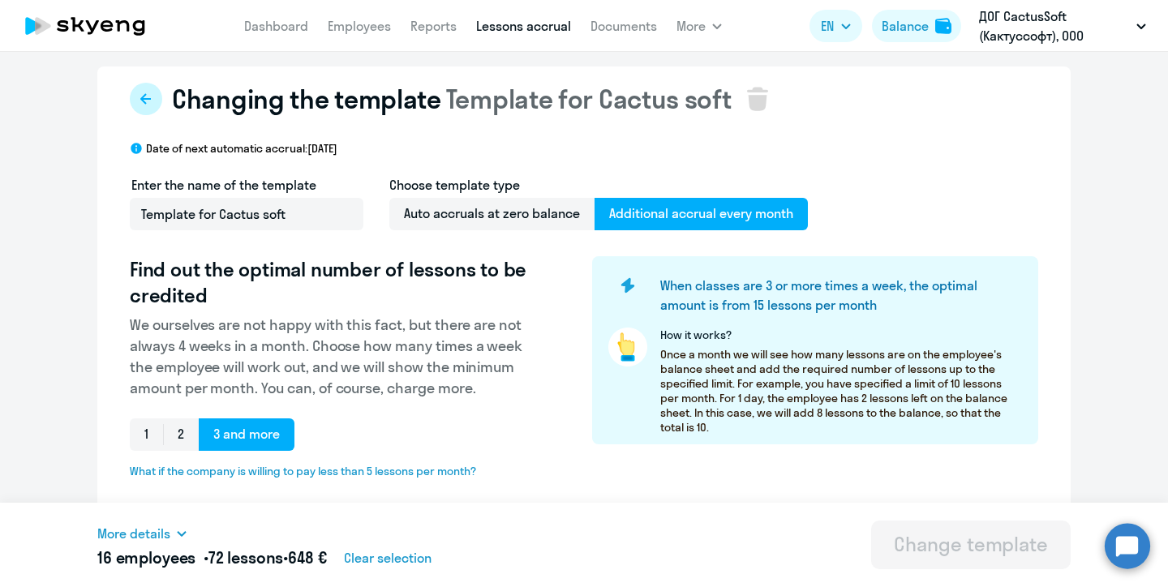
click at [152, 96] on icon at bounding box center [145, 98] width 13 height 13
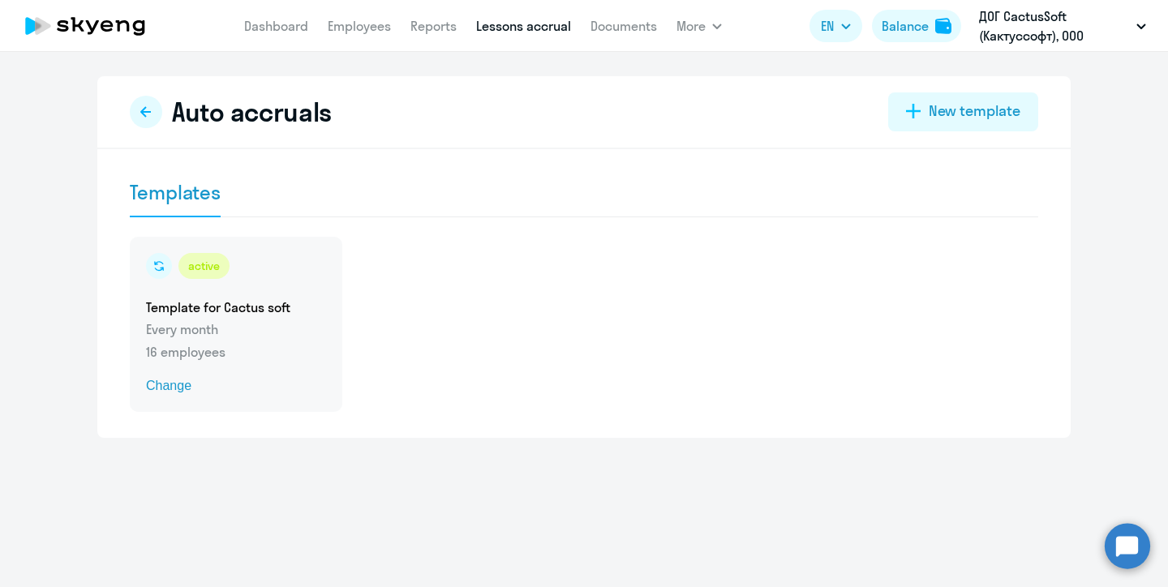
click at [281, 335] on p "Every month" at bounding box center [236, 328] width 180 height 19
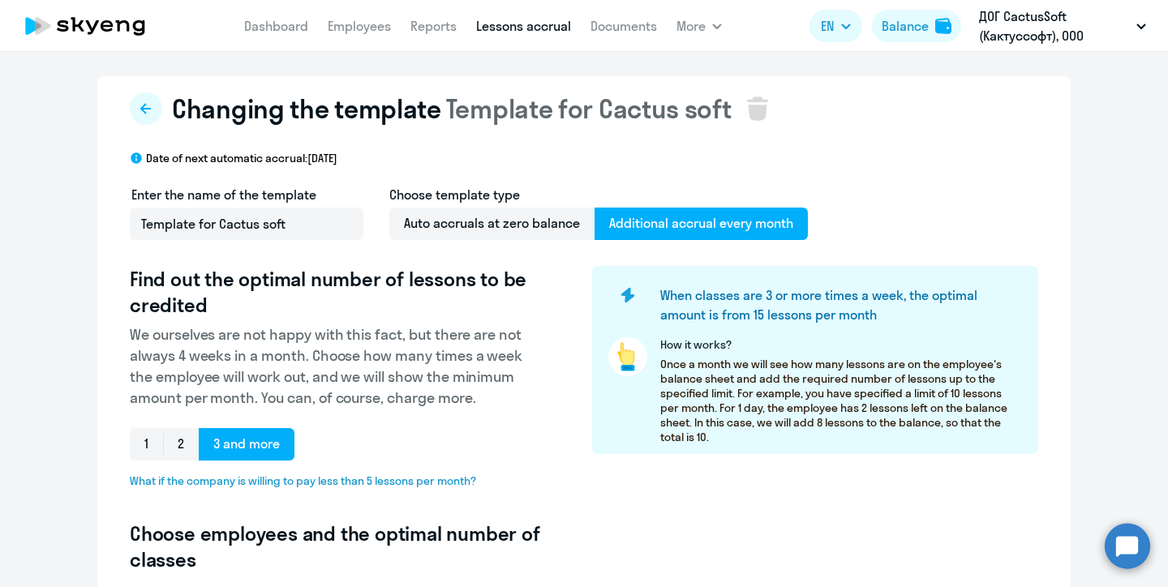
select select "10"
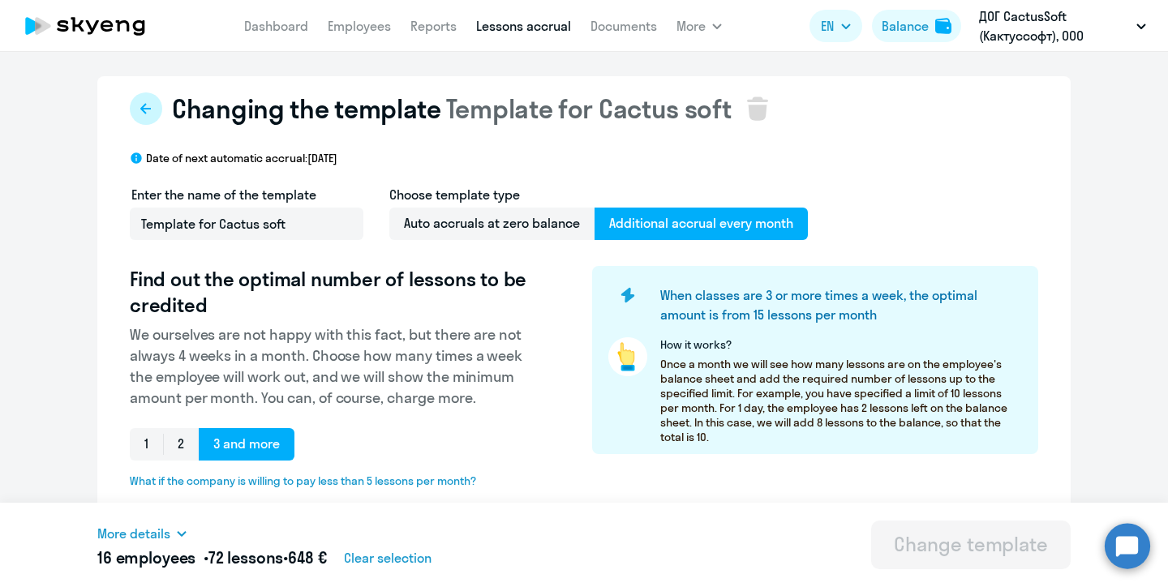
click at [149, 106] on icon at bounding box center [145, 108] width 13 height 13
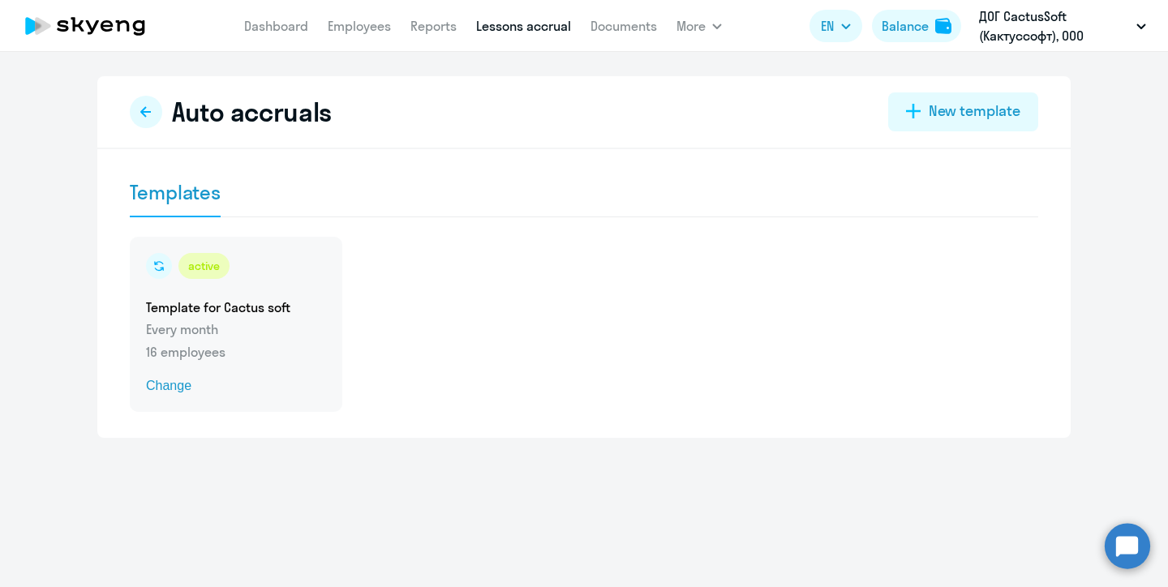
click at [271, 271] on div "active" at bounding box center [236, 266] width 180 height 26
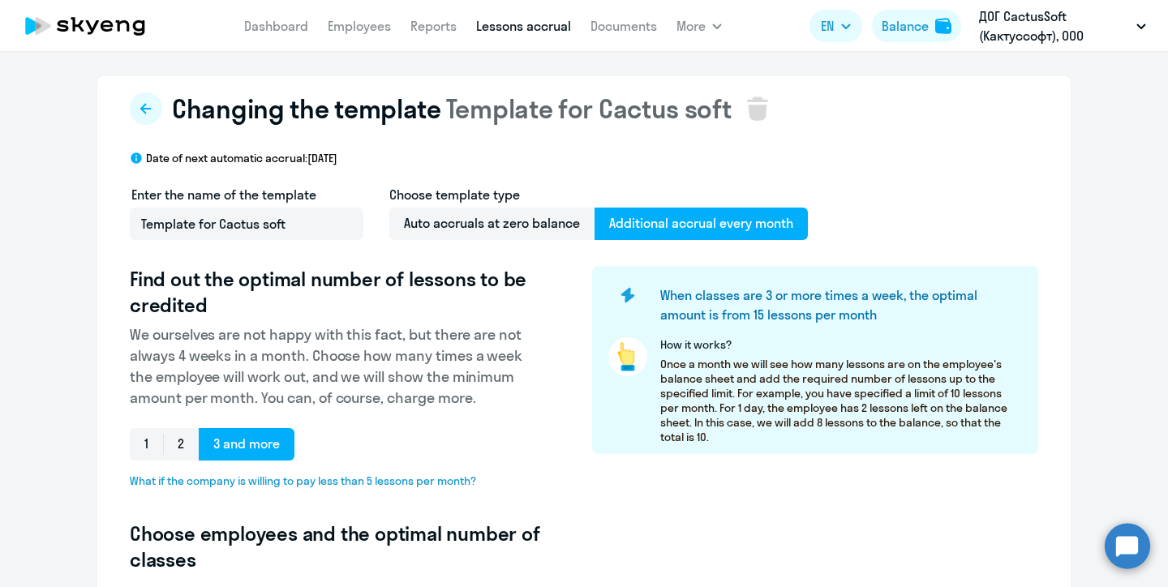
select select "10"
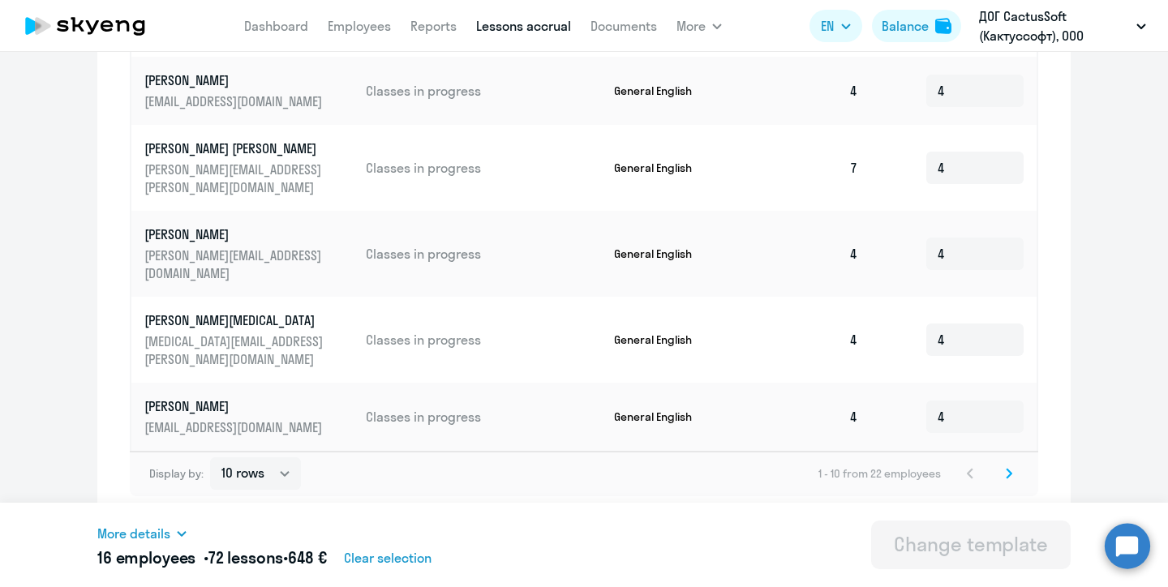
scroll to position [934, 0]
click at [1006, 477] on icon at bounding box center [1008, 473] width 6 height 11
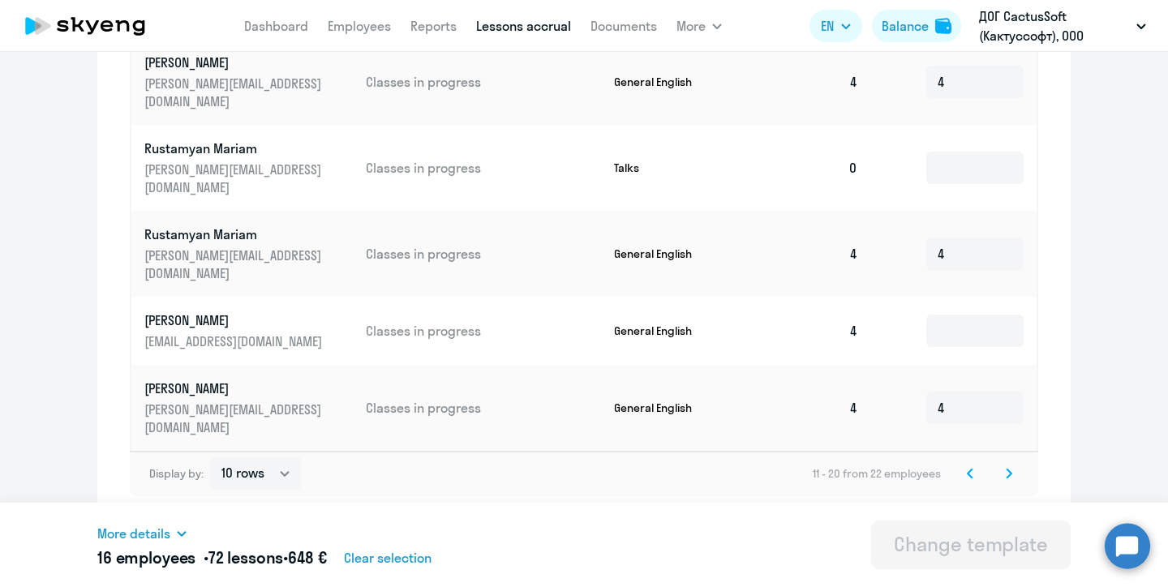
click at [975, 469] on svg-icon at bounding box center [969, 473] width 19 height 19
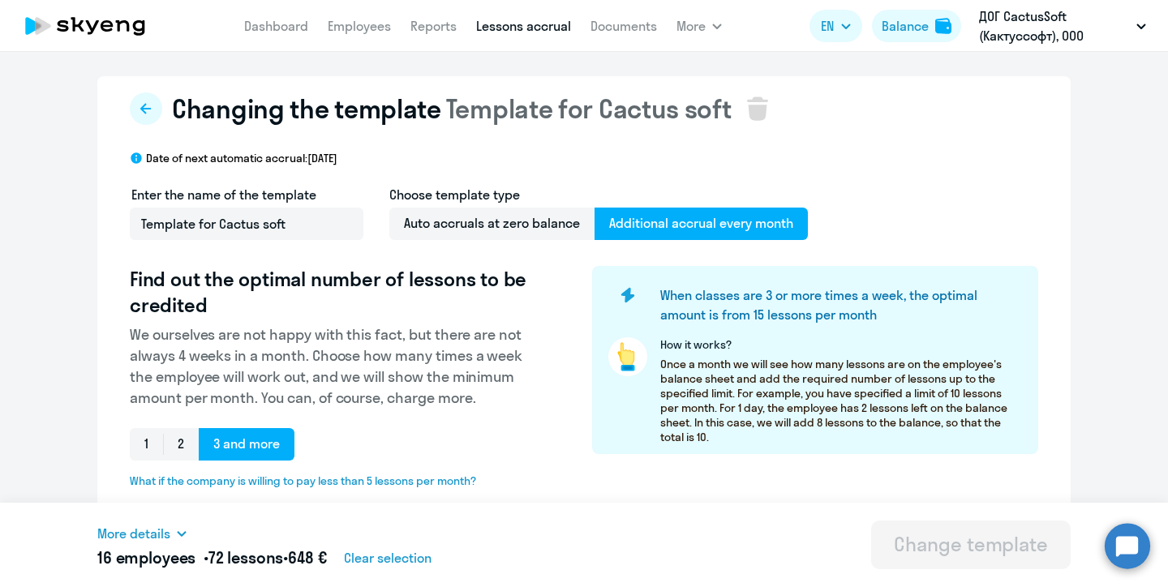
scroll to position [0, 0]
click at [249, 28] on link "Dashboard" at bounding box center [276, 26] width 64 height 16
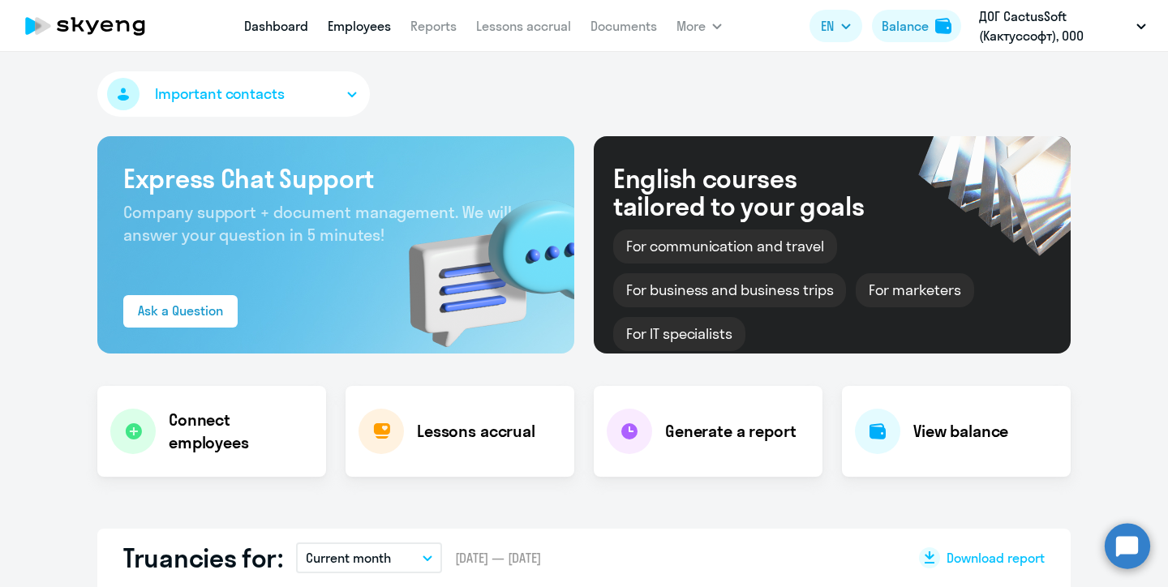
click at [358, 25] on link "Employees" at bounding box center [359, 26] width 63 height 16
select select "30"
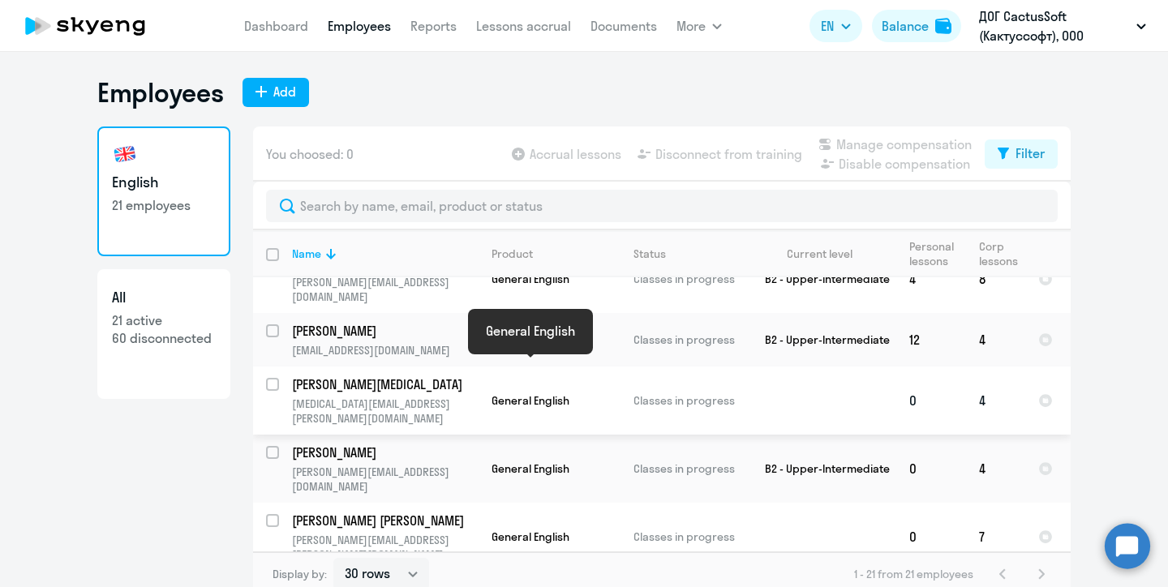
scroll to position [690, 0]
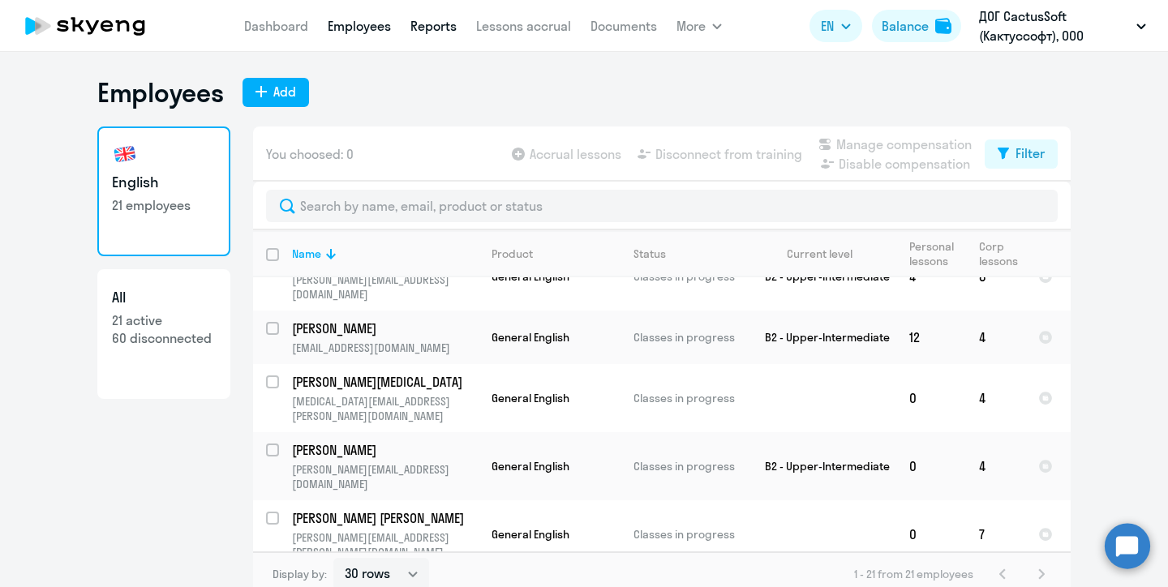
click at [441, 24] on link "Reports" at bounding box center [433, 26] width 46 height 16
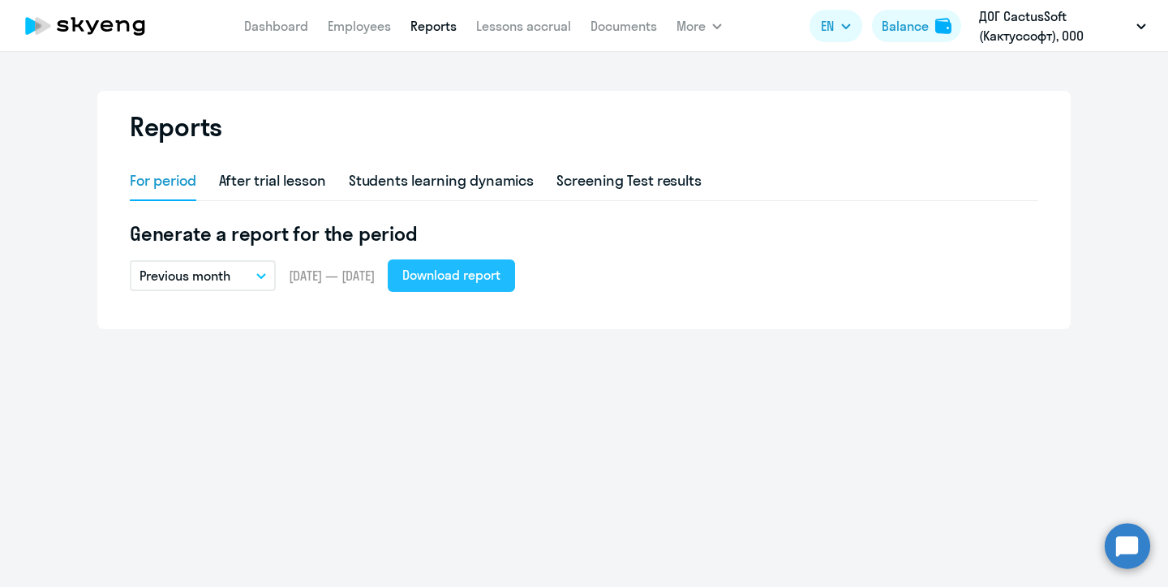
click at [447, 276] on div "Download report" at bounding box center [451, 274] width 98 height 19
click at [465, 277] on div "Download report" at bounding box center [451, 274] width 98 height 19
